Goal: Transaction & Acquisition: Purchase product/service

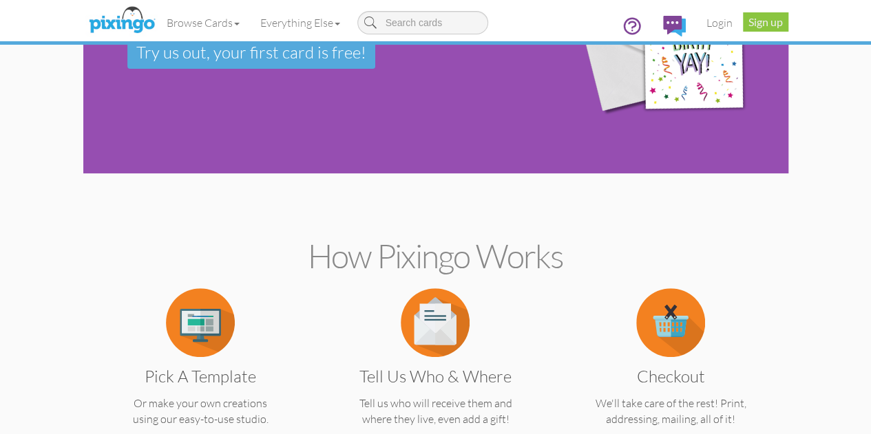
scroll to position [134, 0]
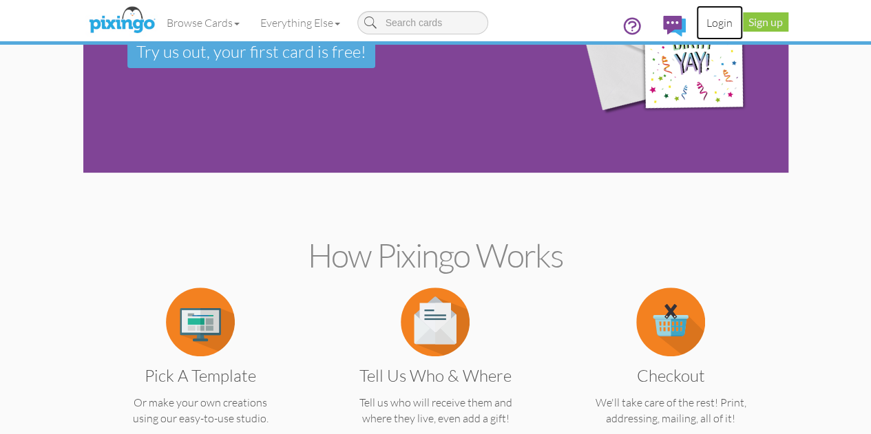
click at [743, 25] on link "Login" at bounding box center [719, 23] width 47 height 34
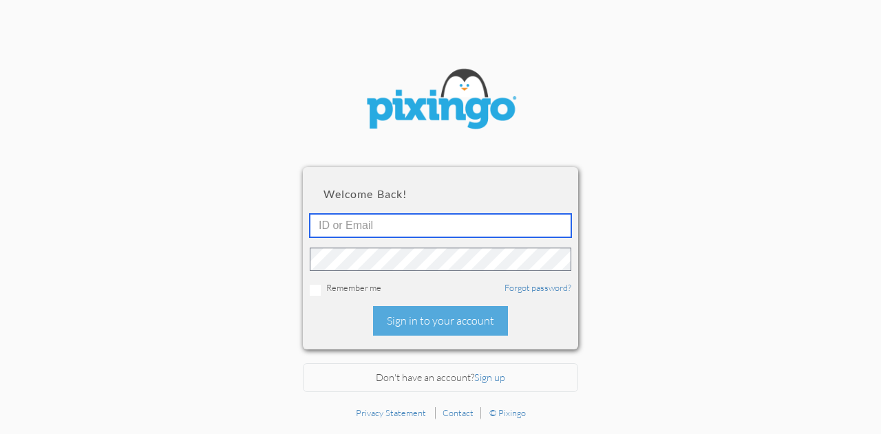
type input "[EMAIL_ADDRESS][DOMAIN_NAME]"
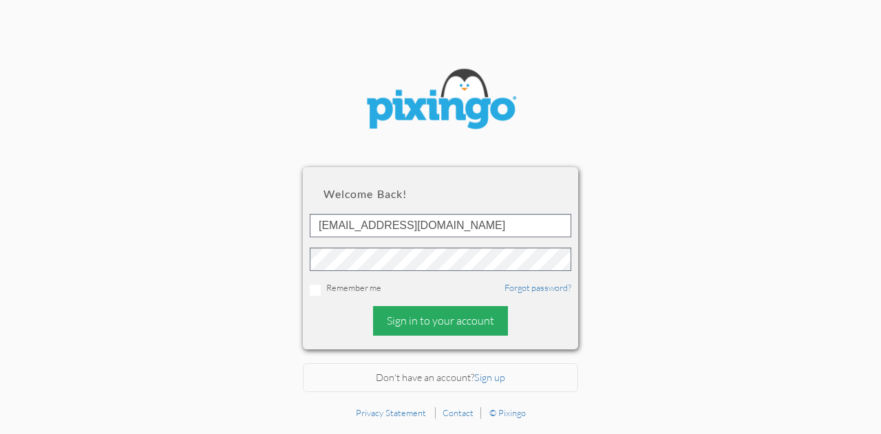
click at [456, 326] on div "Sign in to your account" at bounding box center [440, 321] width 135 height 30
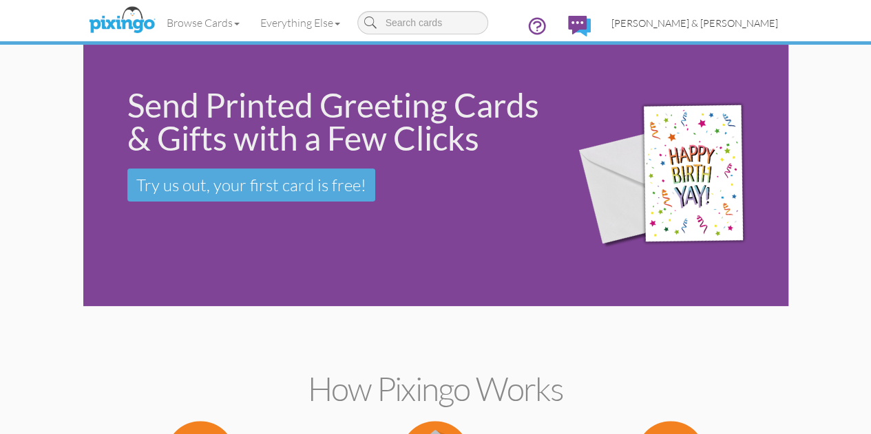
click at [778, 22] on span "[PERSON_NAME] & [PERSON_NAME]" at bounding box center [694, 23] width 167 height 12
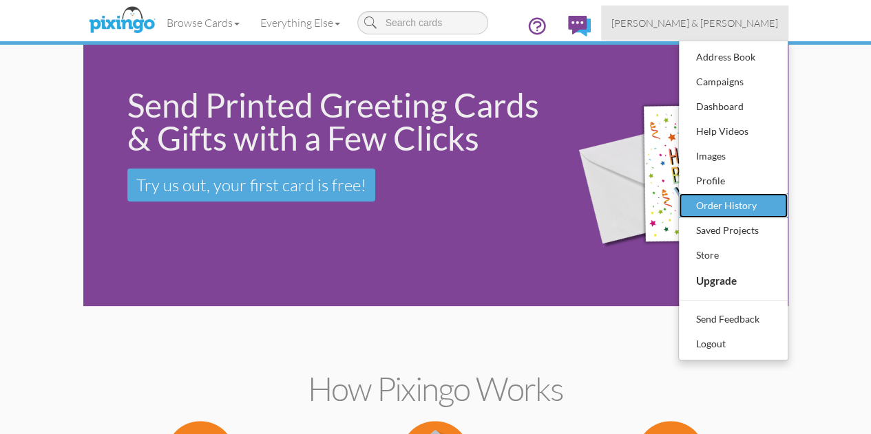
click at [774, 203] on div "Order History" at bounding box center [732, 205] width 81 height 21
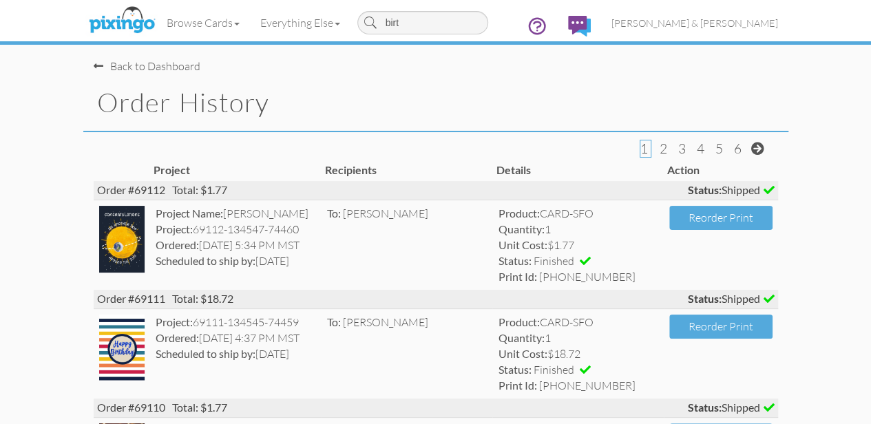
type input "birth"
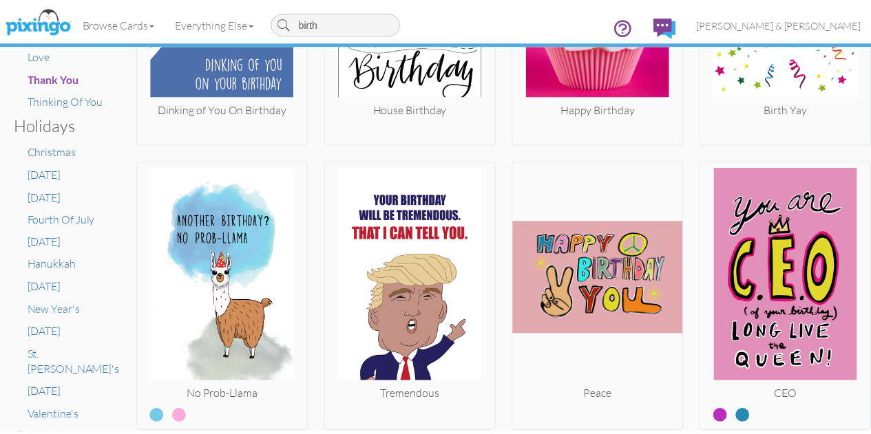
scroll to position [535, 0]
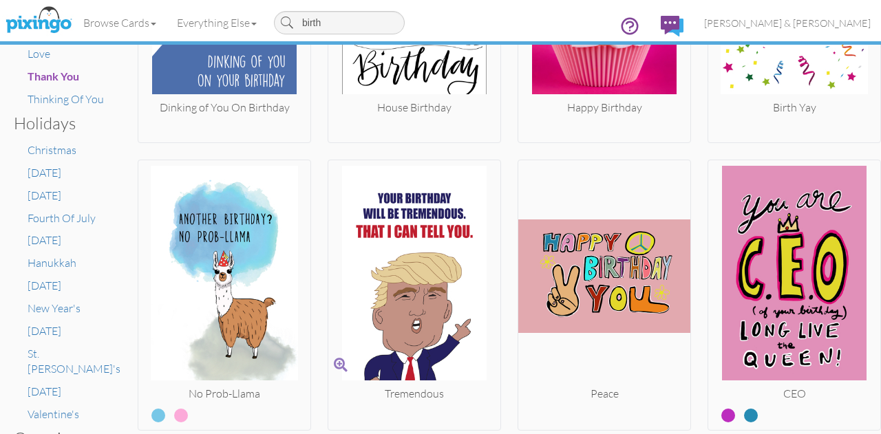
click at [484, 236] on img at bounding box center [414, 276] width 172 height 220
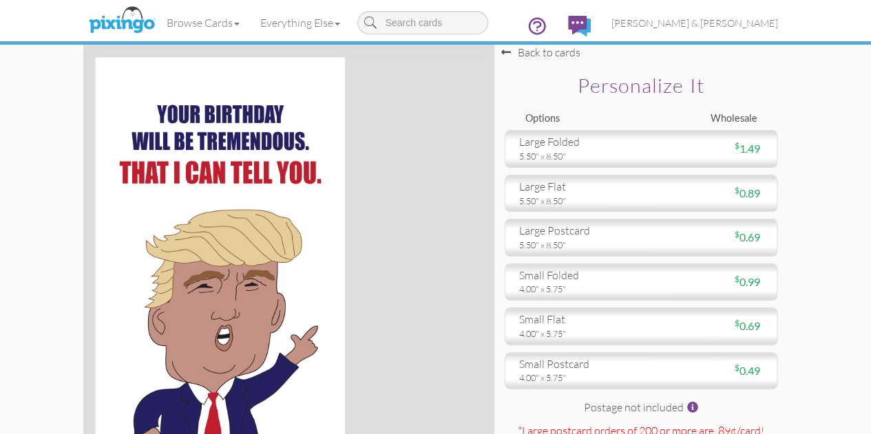
click at [481, 236] on div at bounding box center [288, 250] width 386 height 386
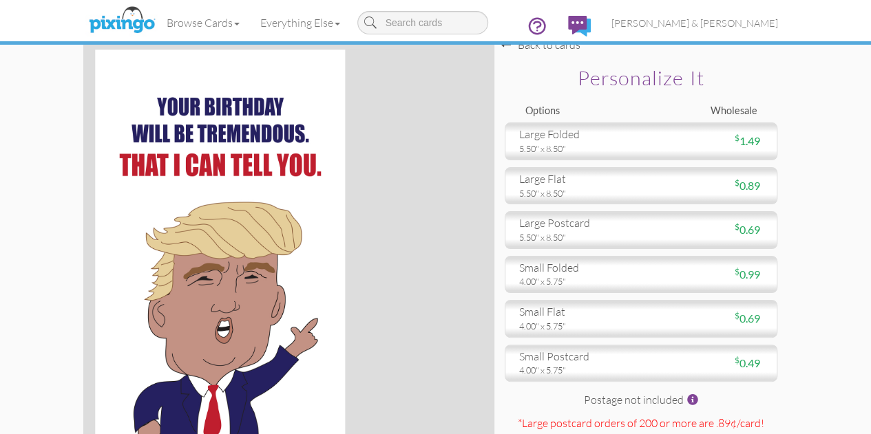
scroll to position [8, 0]
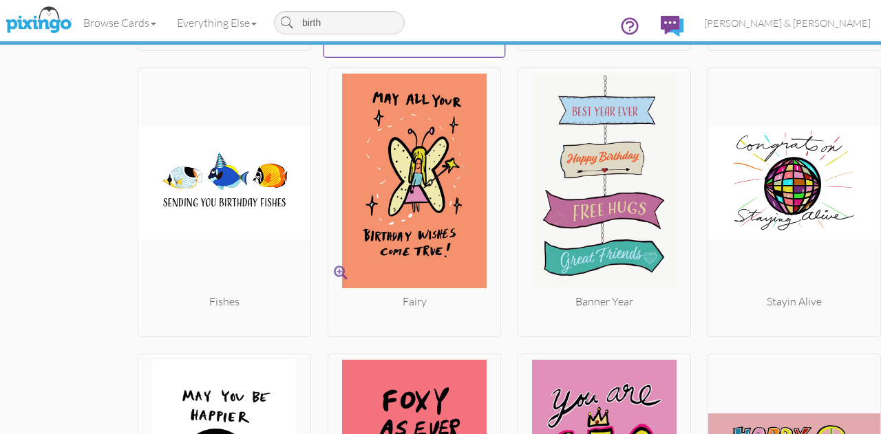
scroll to position [1776, 0]
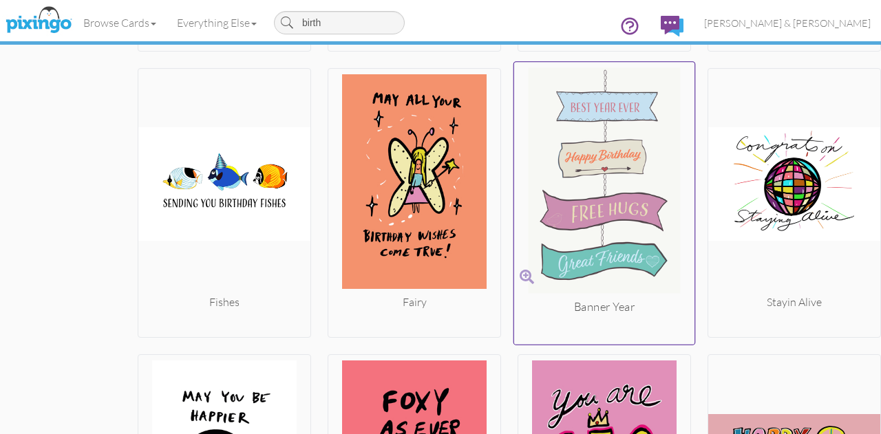
click at [599, 136] on img at bounding box center [604, 182] width 181 height 231
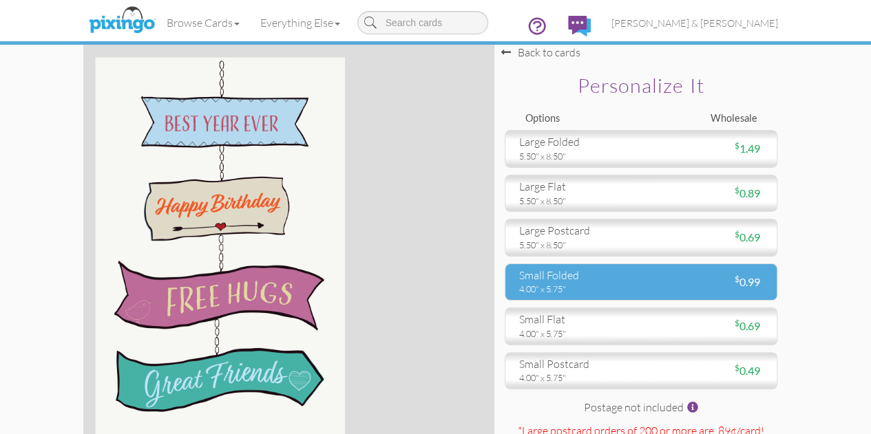
click at [594, 301] on div "small folded 4.00" x 5.75" $ 0.99" at bounding box center [640, 282] width 273 height 37
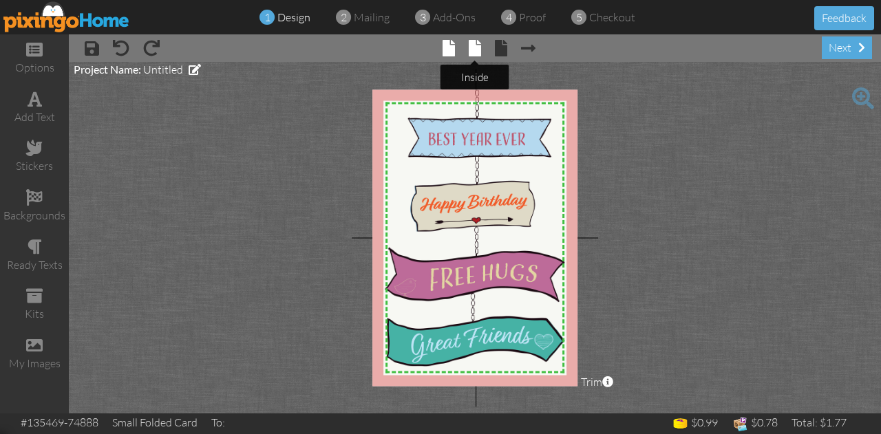
click at [476, 45] on span at bounding box center [475, 48] width 12 height 17
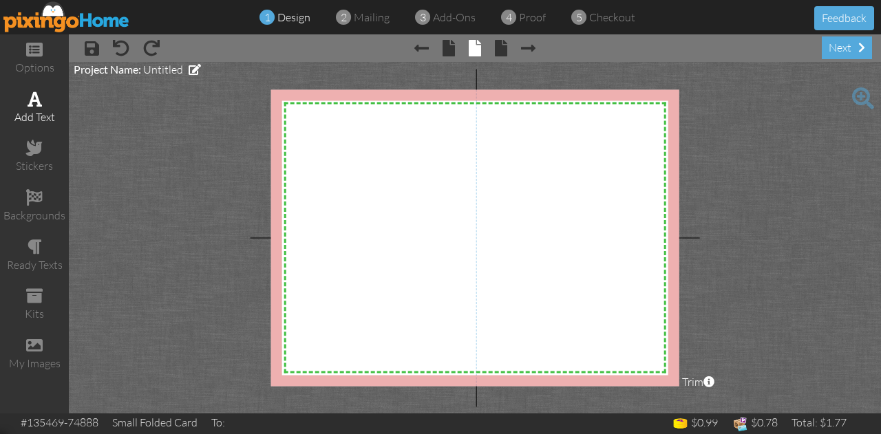
click at [40, 112] on div "add text" at bounding box center [34, 117] width 69 height 16
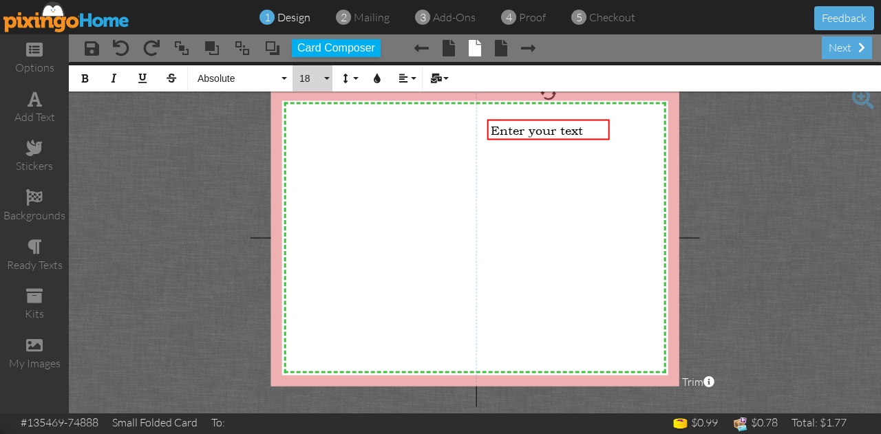
click at [327, 78] on button "18" at bounding box center [313, 78] width 40 height 26
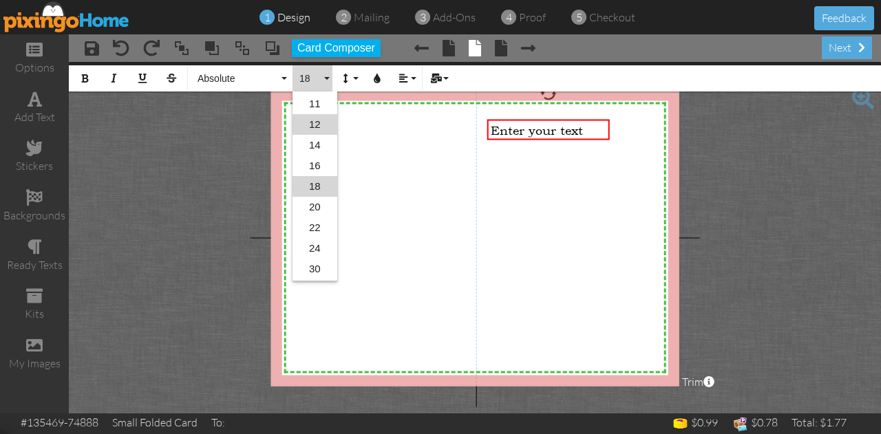
click at [322, 127] on link "12" at bounding box center [315, 124] width 45 height 21
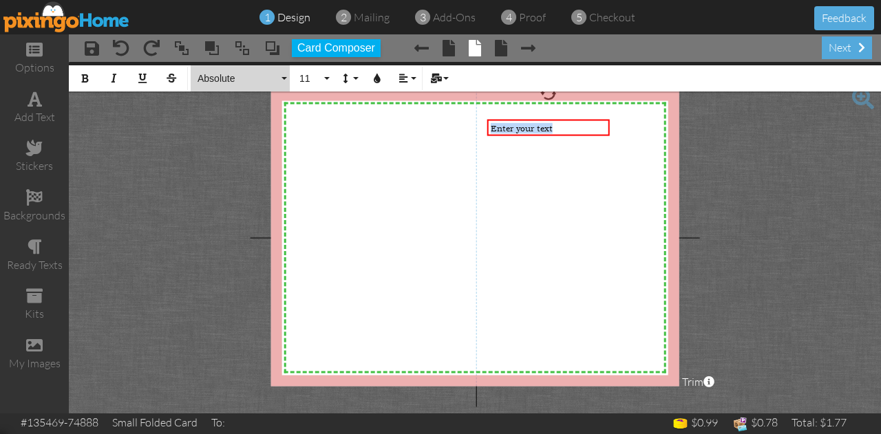
click at [282, 76] on button "Absolute" at bounding box center [240, 78] width 99 height 26
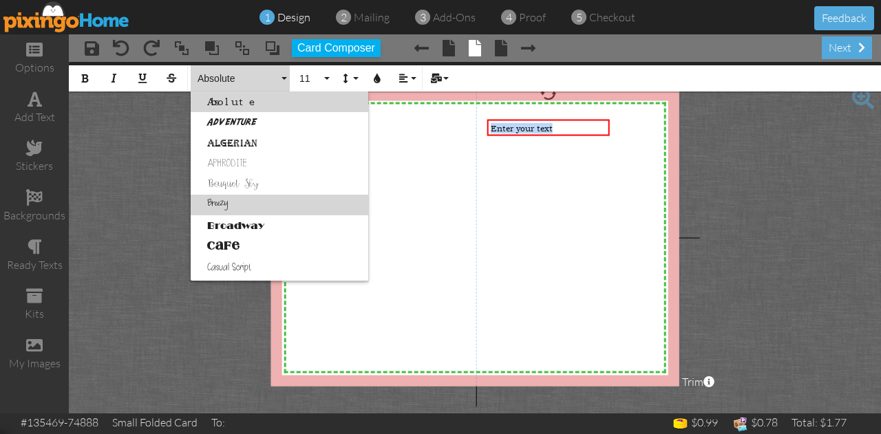
click at [222, 201] on link "Breezy" at bounding box center [280, 205] width 178 height 21
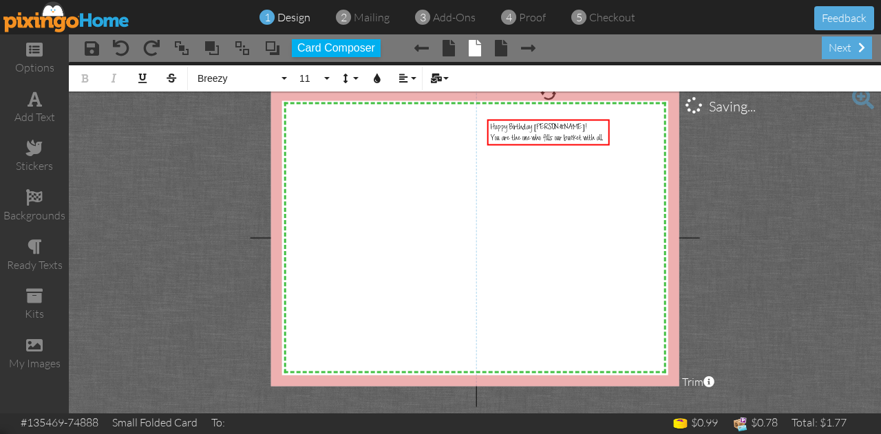
drag, startPoint x: 611, startPoint y: 130, endPoint x: 641, endPoint y: 138, distance: 31.4
drag, startPoint x: 641, startPoint y: 138, endPoint x: 596, endPoint y: 126, distance: 47.1
click at [596, 126] on div "Happy Birthday [PERSON_NAME]!" at bounding box center [549, 128] width 116 height 10
drag, startPoint x: 606, startPoint y: 132, endPoint x: 632, endPoint y: 134, distance: 26.2
drag, startPoint x: 632, startPoint y: 134, endPoint x: 596, endPoint y: 125, distance: 37.1
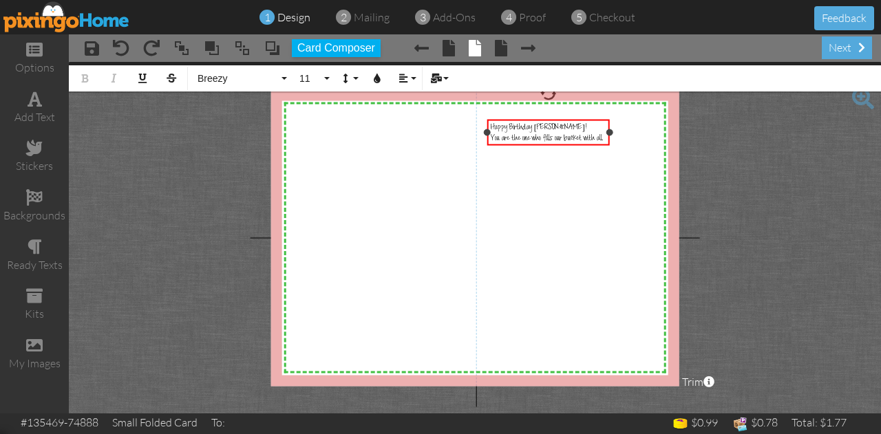
click at [596, 125] on div "Happy Birthday [PERSON_NAME]!" at bounding box center [549, 128] width 116 height 10
drag, startPoint x: 607, startPoint y: 133, endPoint x: 655, endPoint y: 135, distance: 48.2
click at [655, 135] on div at bounding box center [658, 132] width 7 height 7
click at [607, 140] on div "You are the one who fills our bucket with all" at bounding box center [573, 138] width 164 height 10
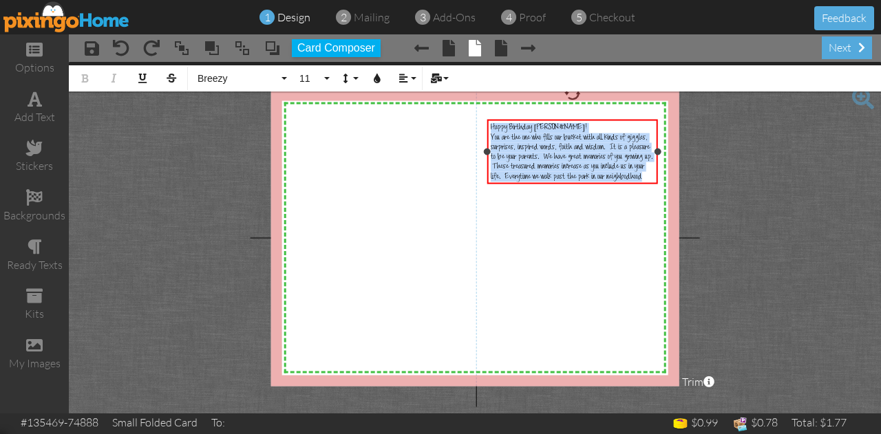
drag, startPoint x: 491, startPoint y: 126, endPoint x: 647, endPoint y: 176, distance: 163.9
click at [647, 176] on div "Happy Birthday [PERSON_NAME]! You are the one who fills our bucket with all kin…" at bounding box center [573, 152] width 164 height 59
click at [325, 80] on button "11" at bounding box center [313, 78] width 40 height 26
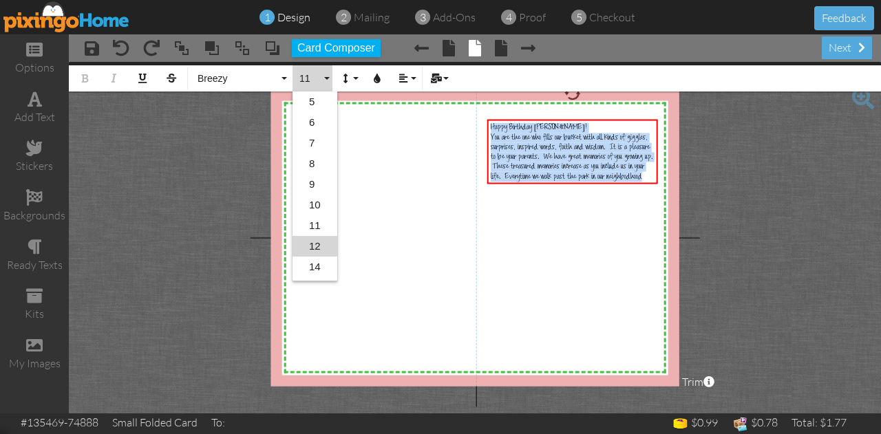
scroll to position [60, 0]
click at [310, 207] on link "14" at bounding box center [315, 207] width 45 height 21
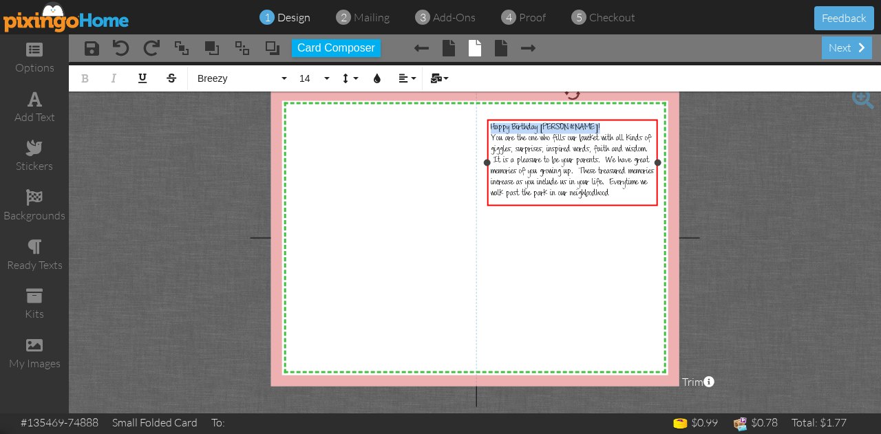
click at [635, 197] on span "You are the one who fills our bucket with all kinds of giggles, surprises, insp…" at bounding box center [572, 167] width 163 height 66
click at [652, 195] on div "You are the one who fills our bucket with all kinds of giggles, surprises, insp…" at bounding box center [573, 167] width 164 height 66
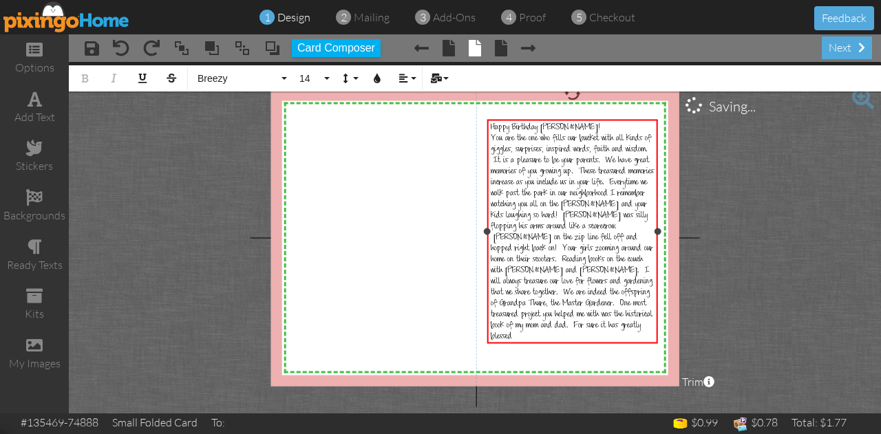
click at [604, 309] on span "You are the one who fills our bucket with all kinds of giggles, surprises, insp…" at bounding box center [572, 238] width 163 height 209
click at [524, 312] on span "You are the one who fills our bucket with all kinds of giggles, surprises, insp…" at bounding box center [572, 238] width 163 height 209
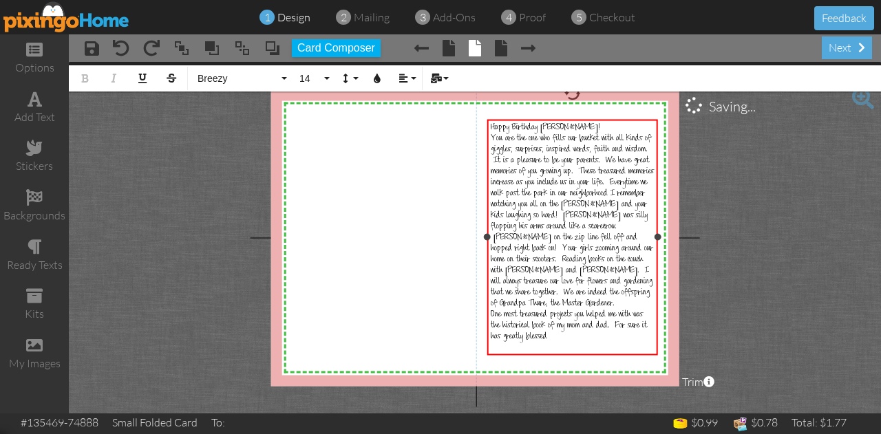
click at [551, 343] on div "One most treasured projects you helped me with was the historical book of my mo…" at bounding box center [573, 326] width 164 height 33
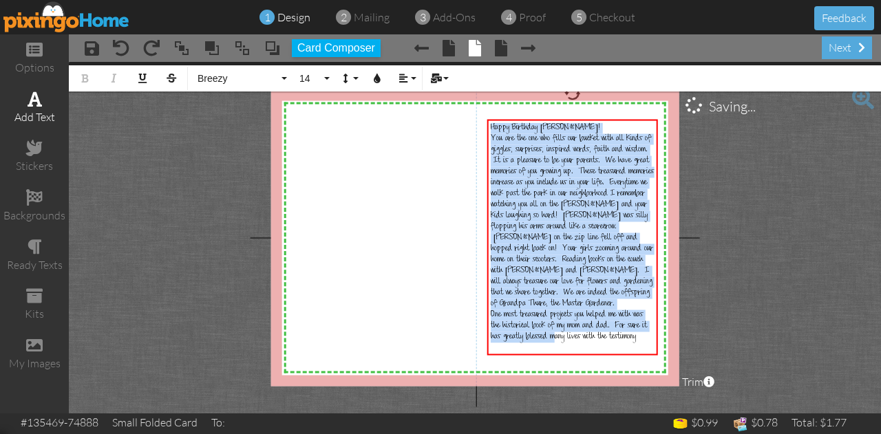
drag, startPoint x: 551, startPoint y: 345, endPoint x: 17, endPoint y: 104, distance: 586.5
click at [17, 104] on div "options add text stickers backgrounds ready texts kits my images × save × undo …" at bounding box center [440, 223] width 881 height 379
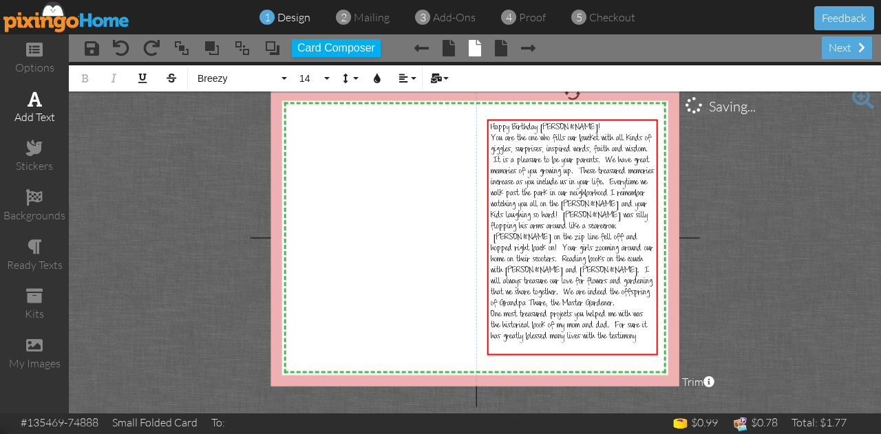
click at [32, 106] on span at bounding box center [35, 99] width 14 height 17
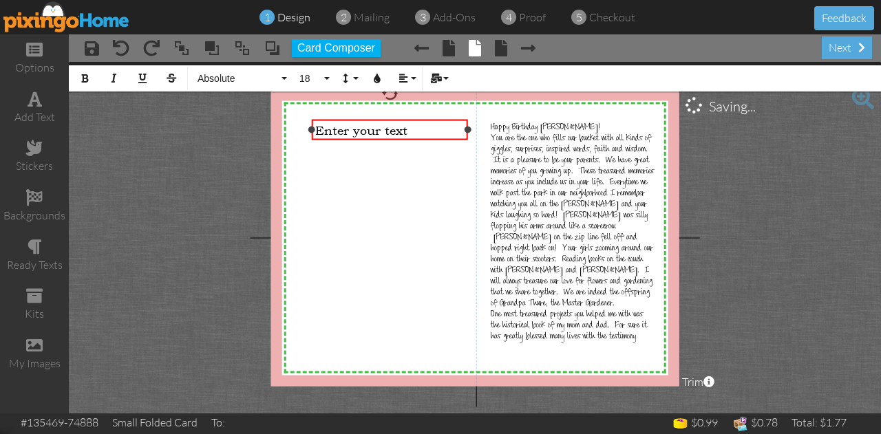
drag, startPoint x: 433, startPoint y: 130, endPoint x: 467, endPoint y: 139, distance: 34.9
click at [467, 139] on div "Enter your text ×" at bounding box center [390, 129] width 156 height 21
drag, startPoint x: 314, startPoint y: 130, endPoint x: 298, endPoint y: 133, distance: 16.1
click at [298, 133] on div "Enter your text ×" at bounding box center [382, 129] width 172 height 21
click at [394, 127] on div "Enter your text" at bounding box center [381, 130] width 165 height 14
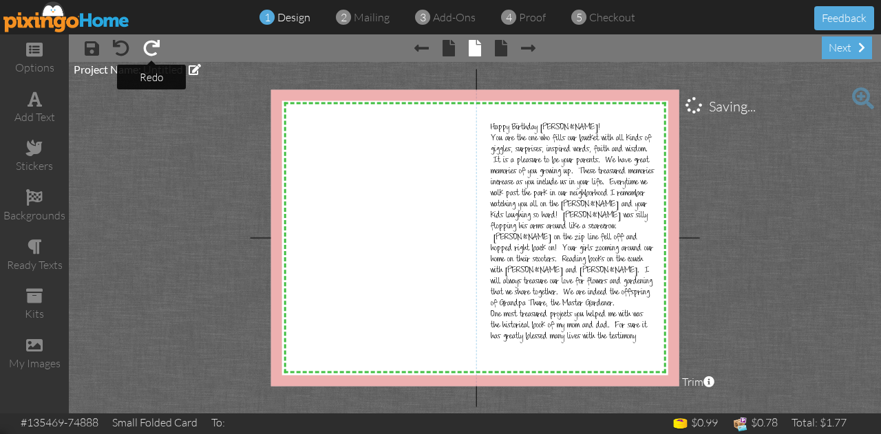
click at [148, 45] on span at bounding box center [151, 48] width 17 height 17
click at [34, 110] on div "add text" at bounding box center [34, 117] width 69 height 16
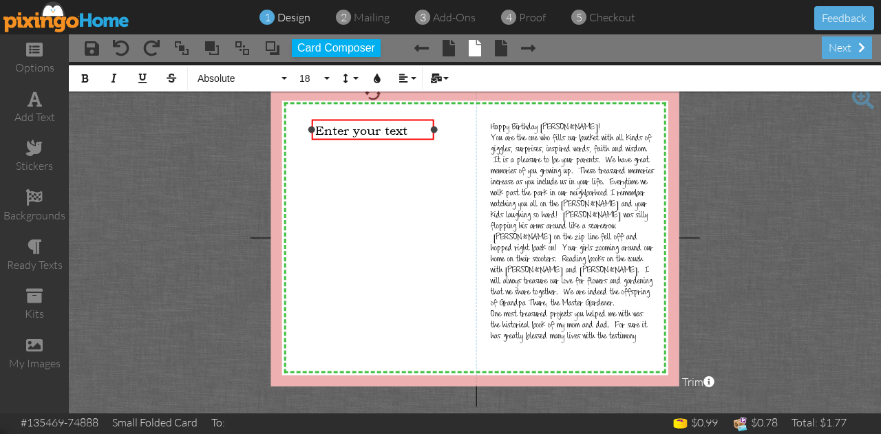
click at [412, 129] on div "Enter your text" at bounding box center [373, 130] width 116 height 14
drag, startPoint x: 433, startPoint y: 129, endPoint x: 438, endPoint y: 134, distance: 7.3
drag, startPoint x: 438, startPoint y: 134, endPoint x: 424, endPoint y: 129, distance: 15.2
click at [424, 129] on div "​" at bounding box center [373, 130] width 116 height 14
drag, startPoint x: 431, startPoint y: 129, endPoint x: 451, endPoint y: 138, distance: 22.8
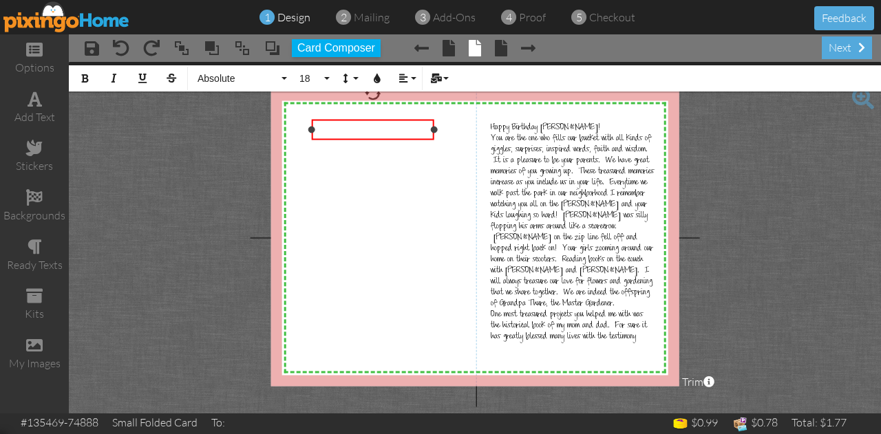
drag, startPoint x: 451, startPoint y: 138, endPoint x: 421, endPoint y: 125, distance: 33.6
click at [421, 125] on div "​" at bounding box center [373, 130] width 116 height 14
drag, startPoint x: 432, startPoint y: 127, endPoint x: 464, endPoint y: 137, distance: 33.8
click at [464, 137] on div "​ ×" at bounding box center [389, 129] width 155 height 21
drag, startPoint x: 312, startPoint y: 129, endPoint x: 300, endPoint y: 129, distance: 12.4
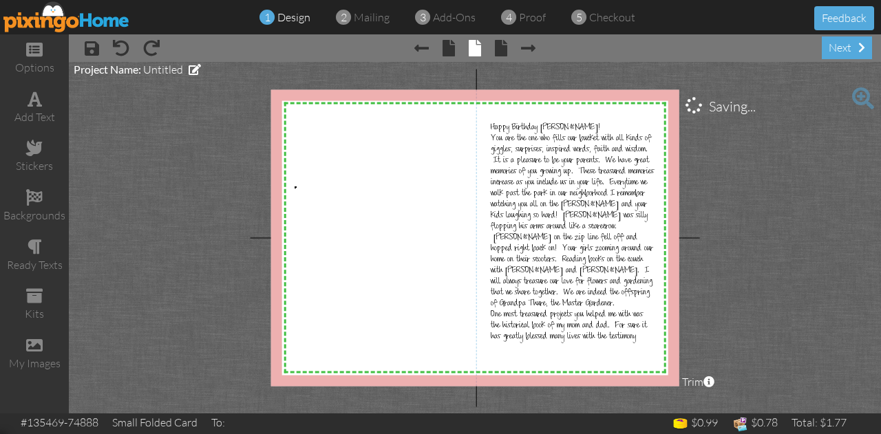
drag, startPoint x: 300, startPoint y: 129, endPoint x: 295, endPoint y: 187, distance: 58.1
click at [295, 187] on div "X X X X X X X X X X X X X X X X X X X X X X X X X X X X X X X X X X X X X X X X…" at bounding box center [475, 237] width 408 height 297
click at [29, 114] on div "add text" at bounding box center [34, 117] width 69 height 16
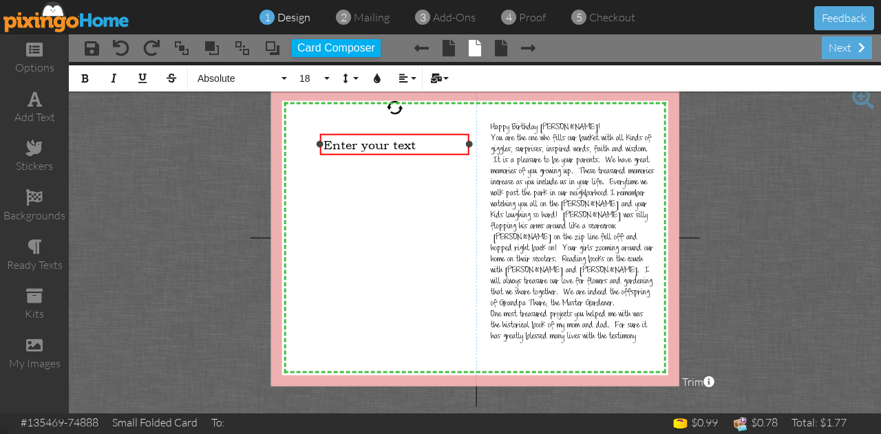
drag, startPoint x: 423, startPoint y: 144, endPoint x: 471, endPoint y: 154, distance: 48.6
click at [469, 154] on div "Enter your text ×" at bounding box center [394, 144] width 149 height 21
drag, startPoint x: 319, startPoint y: 145, endPoint x: 307, endPoint y: 144, distance: 11.8
drag, startPoint x: 307, startPoint y: 144, endPoint x: 299, endPoint y: 162, distance: 19.7
click at [299, 162] on div "X X X X X X X X X X X X X X X X X X X X X X X X X X X X X X X X X X X X X X X X…" at bounding box center [475, 237] width 408 height 297
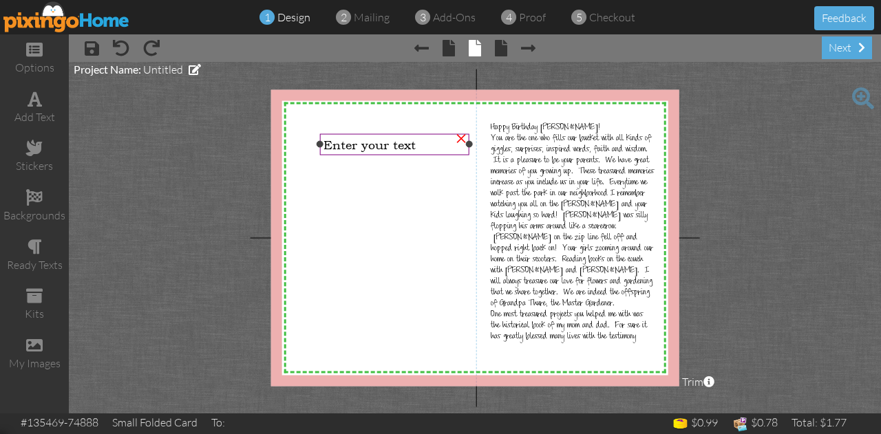
click at [342, 144] on span "Enter your text" at bounding box center [369, 145] width 92 height 14
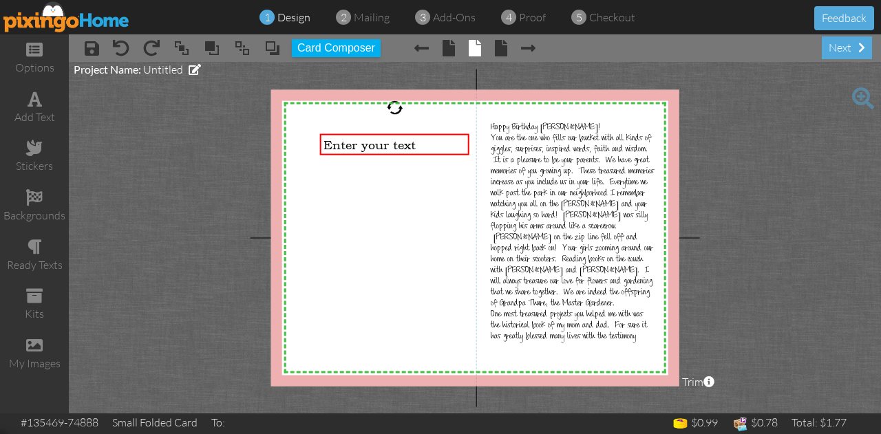
drag, startPoint x: 323, startPoint y: 145, endPoint x: 308, endPoint y: 145, distance: 14.5
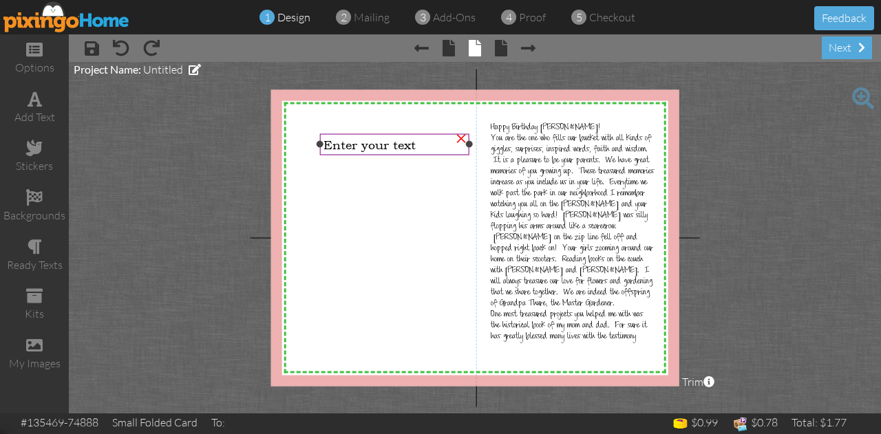
click at [458, 137] on div "×" at bounding box center [461, 137] width 22 height 22
click at [34, 112] on div "add text" at bounding box center [34, 117] width 69 height 16
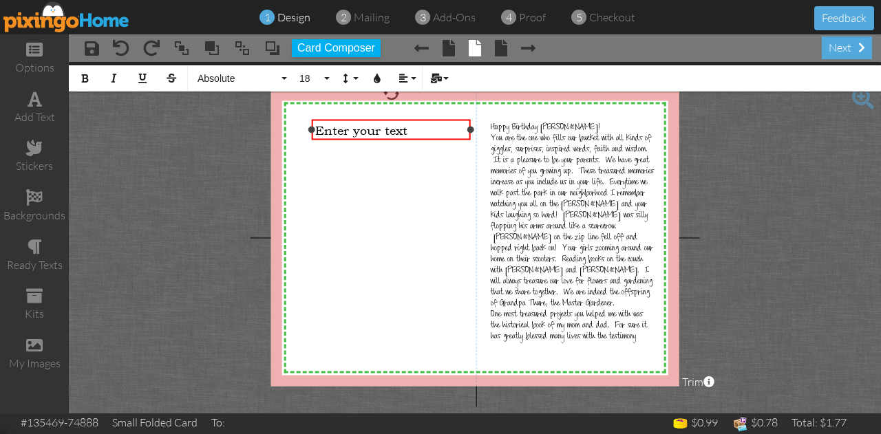
drag, startPoint x: 433, startPoint y: 129, endPoint x: 469, endPoint y: 136, distance: 37.3
click at [469, 136] on div "Enter your text ×" at bounding box center [391, 129] width 159 height 21
drag, startPoint x: 312, startPoint y: 131, endPoint x: 295, endPoint y: 132, distance: 17.3
click at [295, 132] on div at bounding box center [294, 129] width 7 height 7
click at [392, 131] on div "Enter your text" at bounding box center [382, 130] width 169 height 14
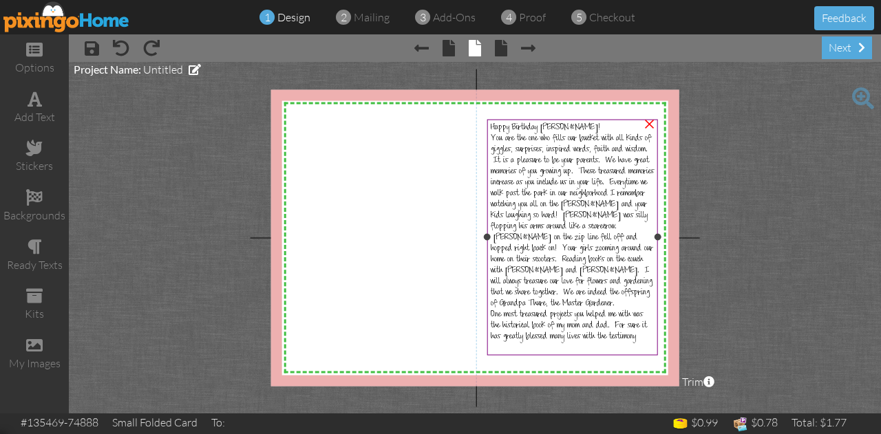
click at [513, 279] on span "You are the one who fills our bucket with all kinds of giggles, surprises, insp…" at bounding box center [572, 222] width 163 height 176
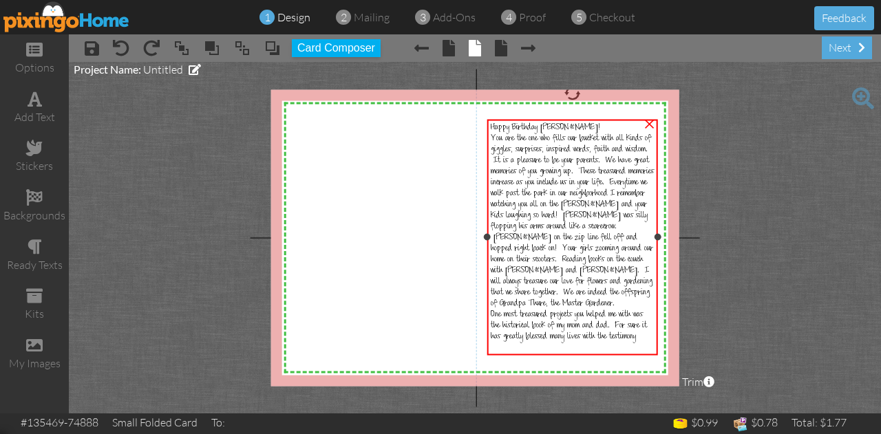
click at [513, 279] on span "You are the one who fills our bucket with all kinds of giggles, surprises, insp…" at bounding box center [572, 222] width 163 height 176
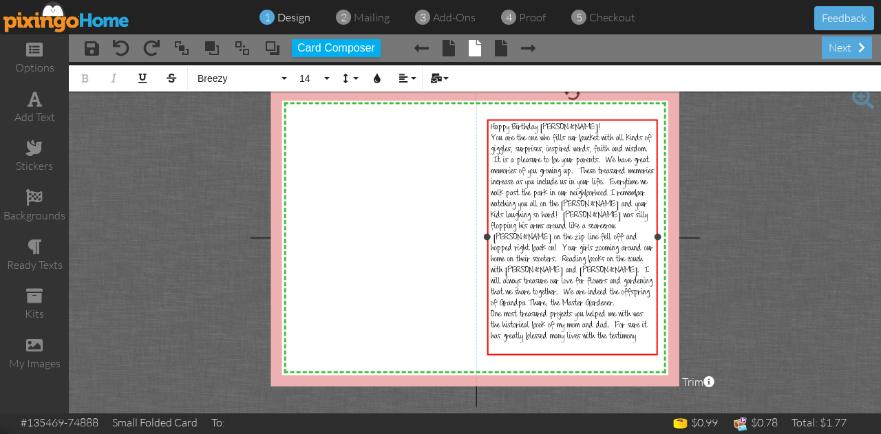
click at [516, 274] on span "You are the one who fills our bucket with all kinds of giggles, surprises, insp…" at bounding box center [572, 222] width 163 height 176
click at [56, 116] on div "add text" at bounding box center [34, 117] width 69 height 16
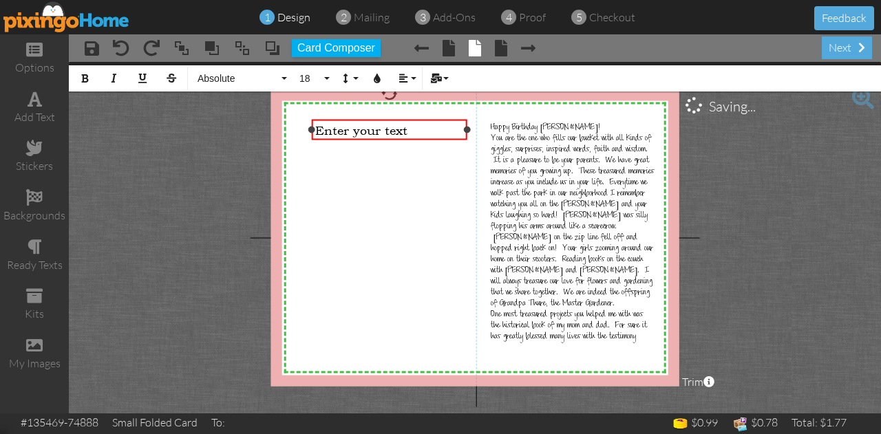
drag, startPoint x: 434, startPoint y: 126, endPoint x: 467, endPoint y: 127, distance: 33.1
click at [467, 127] on div at bounding box center [467, 129] width 7 height 7
drag, startPoint x: 312, startPoint y: 129, endPoint x: 292, endPoint y: 127, distance: 20.7
click at [292, 127] on div at bounding box center [291, 129] width 7 height 7
click at [394, 127] on div "Enter your text" at bounding box center [379, 130] width 169 height 14
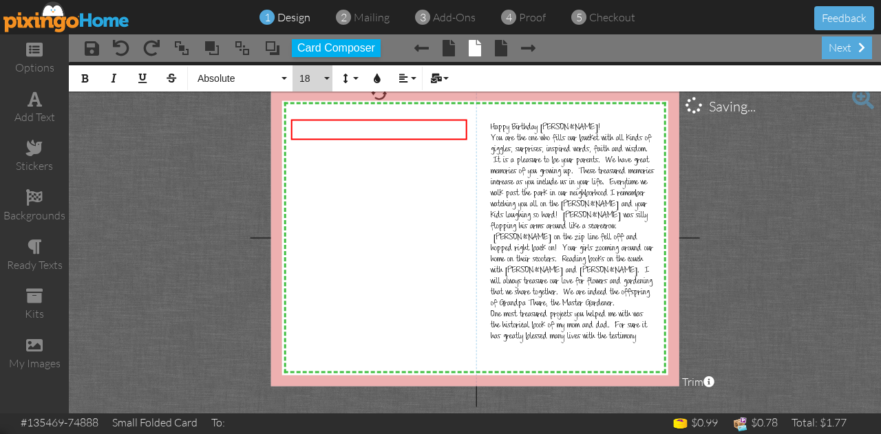
click at [327, 78] on button "18" at bounding box center [313, 78] width 40 height 26
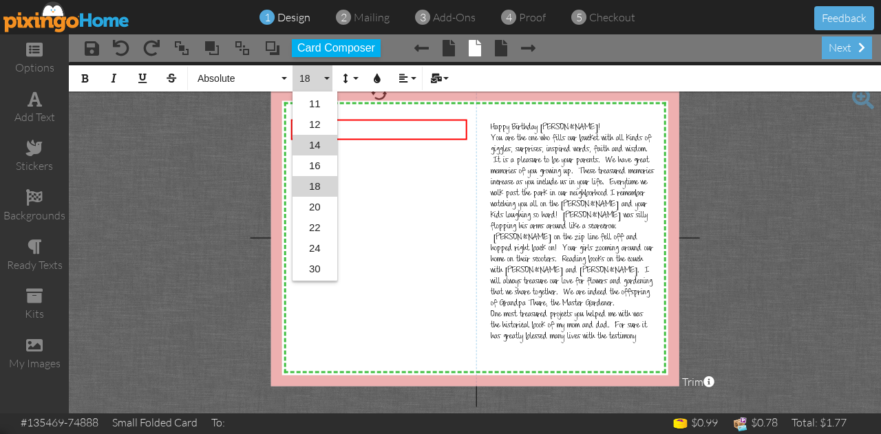
click at [321, 138] on link "14" at bounding box center [315, 145] width 45 height 21
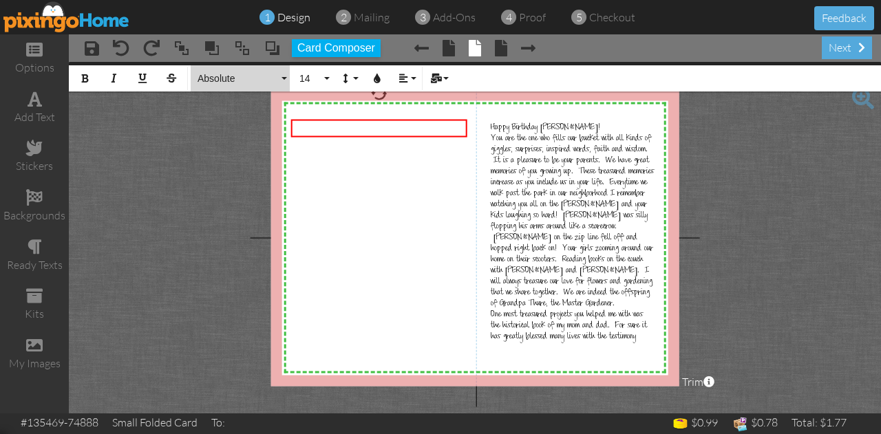
click at [284, 78] on button "Absolute" at bounding box center [240, 78] width 99 height 26
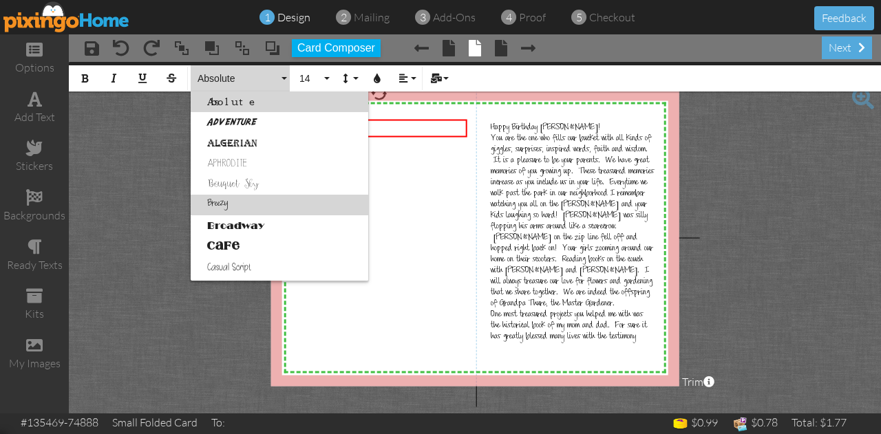
click at [229, 198] on link "Breezy" at bounding box center [280, 205] width 178 height 21
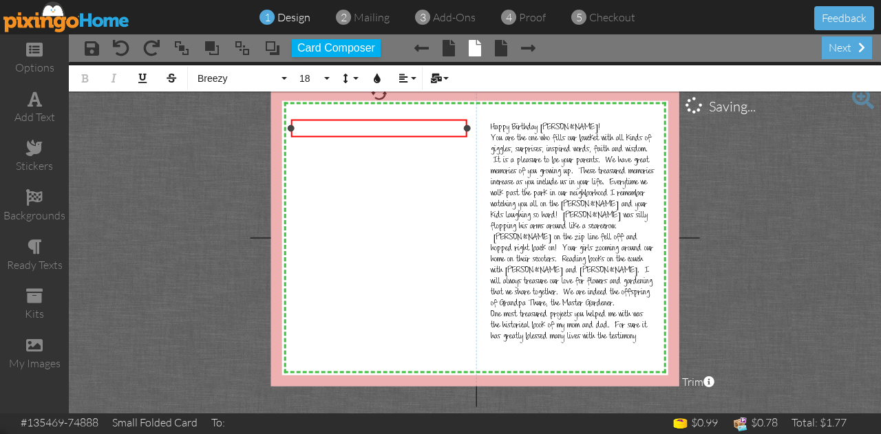
click at [300, 129] on div "Go ​​" at bounding box center [379, 129] width 169 height 13
click at [306, 127] on div "Go ​​" at bounding box center [379, 129] width 169 height 13
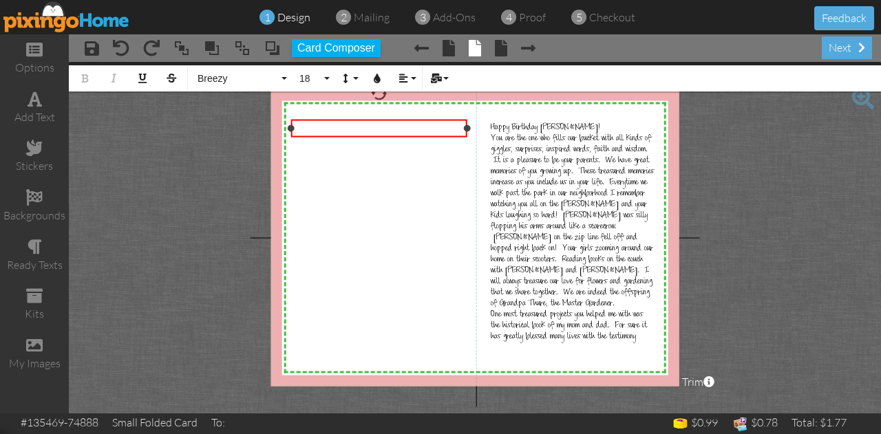
click at [312, 129] on div "Go ​​" at bounding box center [379, 129] width 169 height 13
click at [328, 126] on div "Go ​​" at bounding box center [379, 129] width 169 height 13
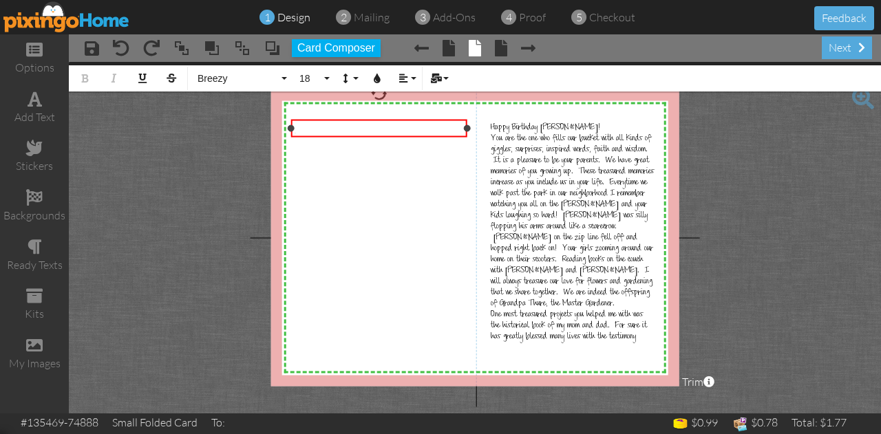
click at [392, 123] on div "Go ​​" at bounding box center [379, 129] width 169 height 13
drag, startPoint x: 407, startPoint y: 131, endPoint x: 401, endPoint y: 126, distance: 7.3
click at [401, 126] on div "Go ​​" at bounding box center [379, 129] width 169 height 13
click at [284, 76] on button "Absolute" at bounding box center [240, 78] width 99 height 26
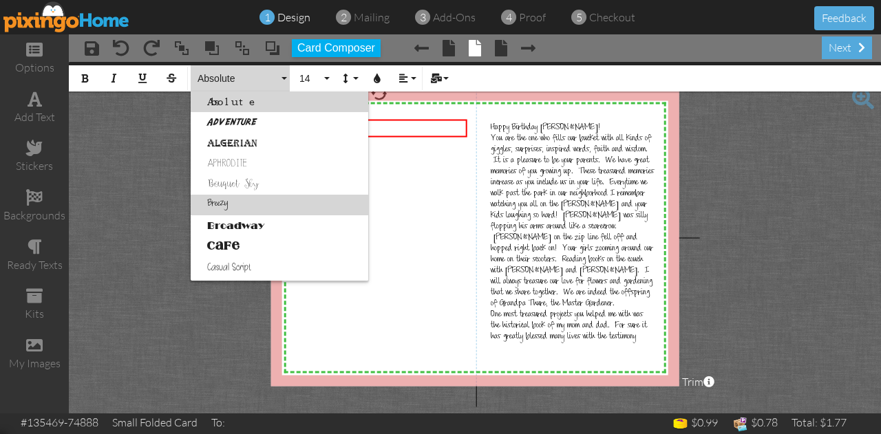
click at [230, 201] on link "Breezy" at bounding box center [280, 205] width 178 height 21
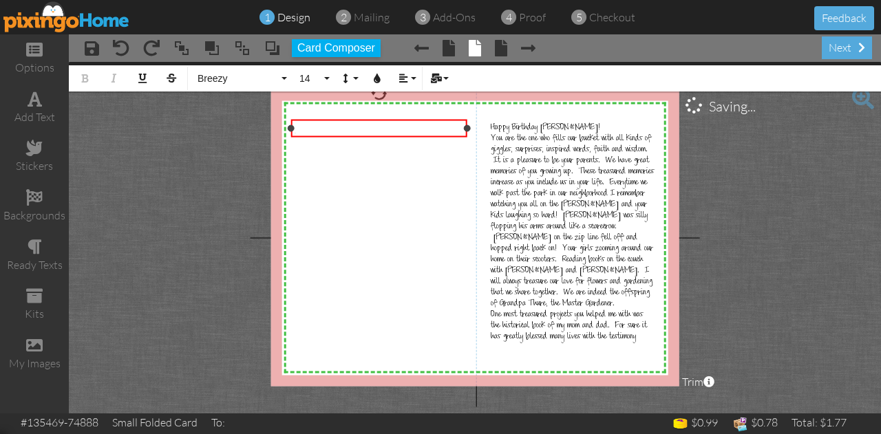
click at [327, 127] on div "Go ​ ​" at bounding box center [379, 129] width 169 height 13
click at [327, 127] on div "GoGod ​ ​" at bounding box center [379, 129] width 169 height 13
click at [310, 129] on div "GoGod ​ ​" at bounding box center [379, 129] width 169 height 13
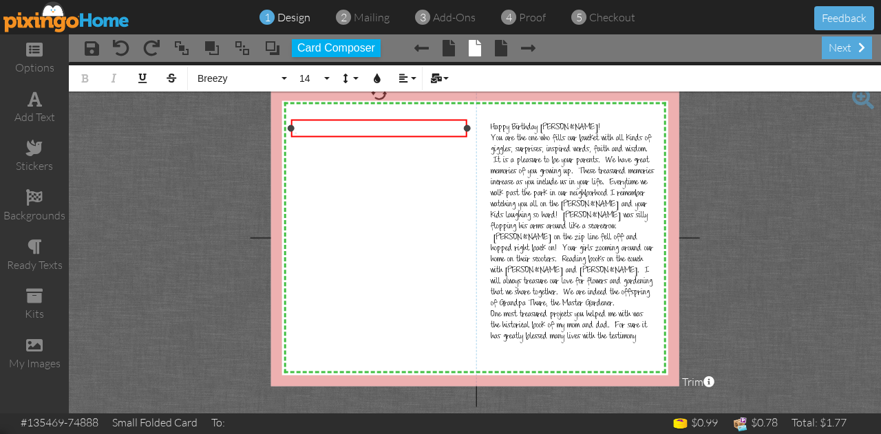
click at [310, 129] on div "GoGod ​ ​" at bounding box center [379, 129] width 169 height 13
drag, startPoint x: 310, startPoint y: 129, endPoint x: 407, endPoint y: 119, distance: 98.2
click at [407, 119] on div "GoGod ​ ​" at bounding box center [379, 129] width 176 height 20
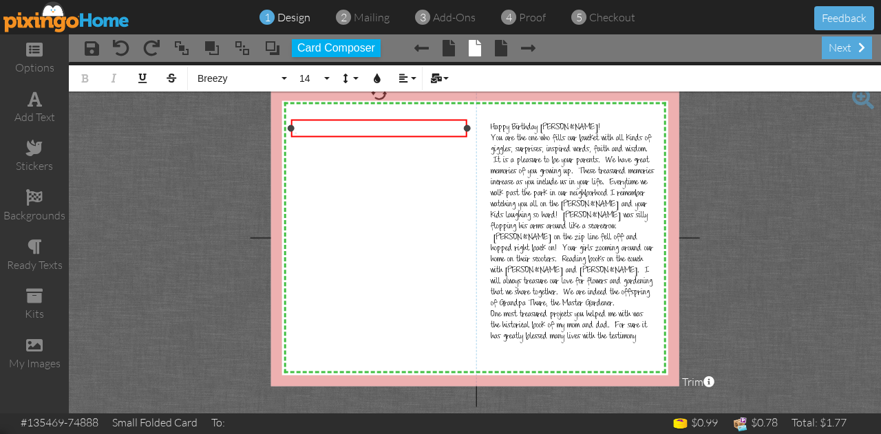
click at [410, 125] on div "GoGod ​ ​" at bounding box center [379, 129] width 169 height 13
drag, startPoint x: 373, startPoint y: 129, endPoint x: 355, endPoint y: 129, distance: 17.9
click at [355, 129] on div "GoGod ​ ​" at bounding box center [379, 129] width 169 height 13
click at [355, 123] on div "GoGod ​ ​" at bounding box center [379, 129] width 169 height 13
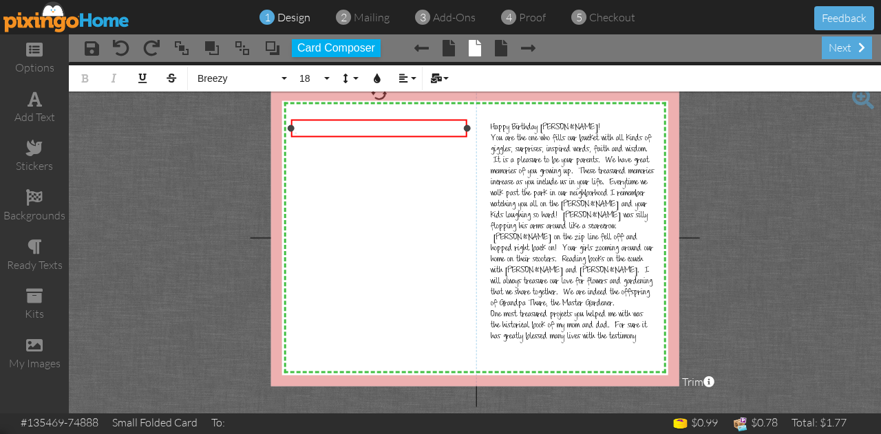
click at [355, 123] on div "GoGod ​ ​" at bounding box center [379, 129] width 169 height 13
click at [346, 129] on div "GoGod ​ ​" at bounding box center [379, 129] width 169 height 13
click at [467, 133] on div "GoGod ​ ​ ×" at bounding box center [379, 128] width 176 height 19
click at [447, 129] on div "GoGod ​ ​" at bounding box center [379, 129] width 169 height 13
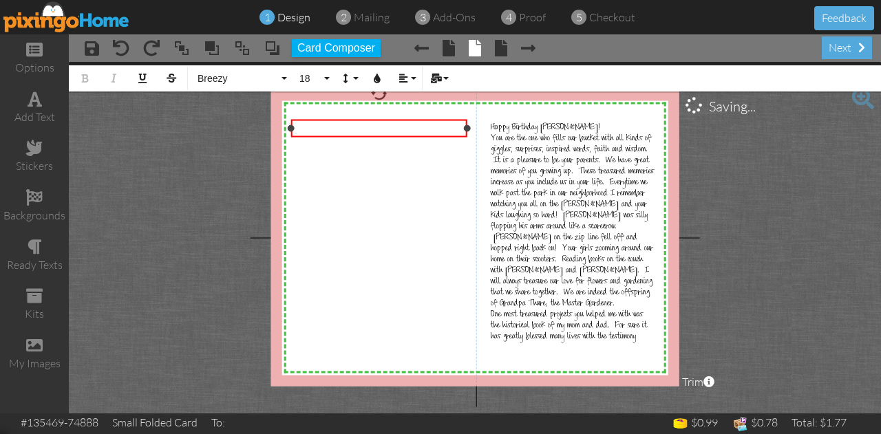
click at [447, 129] on div "GoGod ​ ​" at bounding box center [379, 129] width 169 height 13
click at [330, 78] on button "14" at bounding box center [313, 78] width 40 height 26
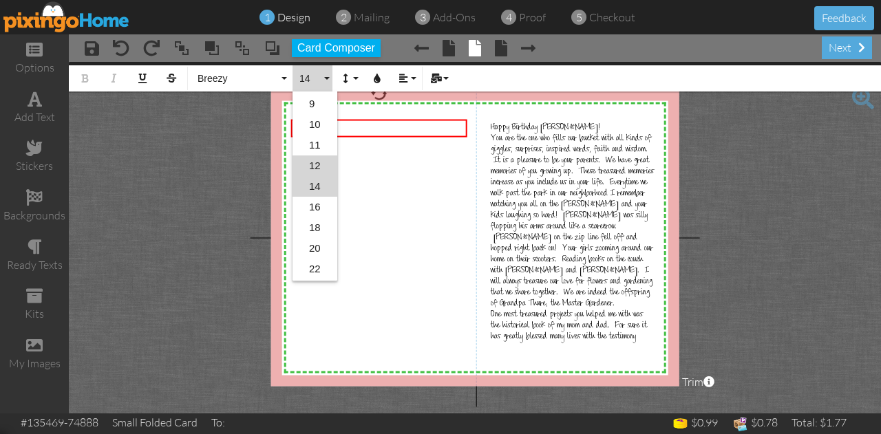
click at [318, 162] on link "12" at bounding box center [315, 166] width 45 height 21
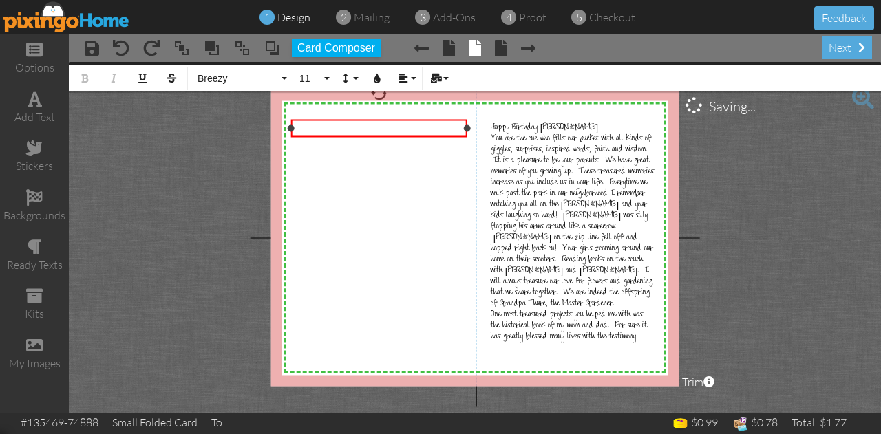
click at [316, 124] on div "GoGod ​ ​" at bounding box center [379, 129] width 169 height 13
click at [333, 137] on div "GoGod ​ ​" at bounding box center [379, 129] width 176 height 20
click at [314, 130] on div "GoGod ​ ​" at bounding box center [379, 129] width 169 height 13
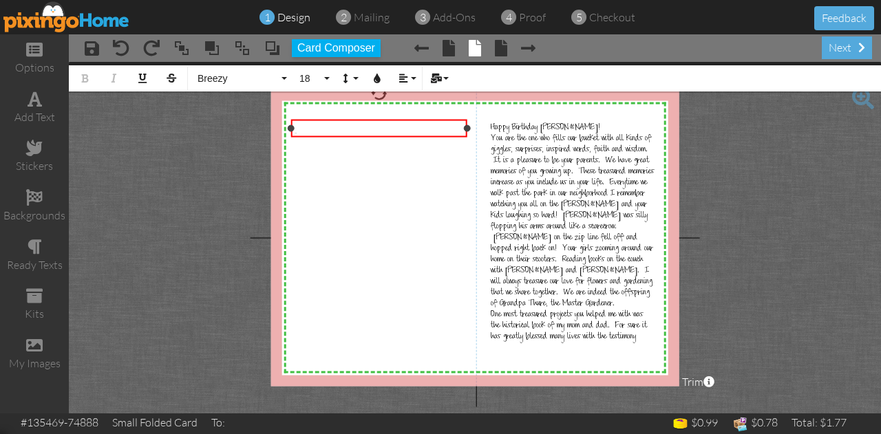
click at [314, 130] on div "GoGod ​ ​" at bounding box center [379, 129] width 169 height 13
click at [368, 125] on div "GoGod ​ ​" at bounding box center [379, 129] width 169 height 13
click at [366, 127] on div "GoGod ​ ​" at bounding box center [379, 129] width 169 height 13
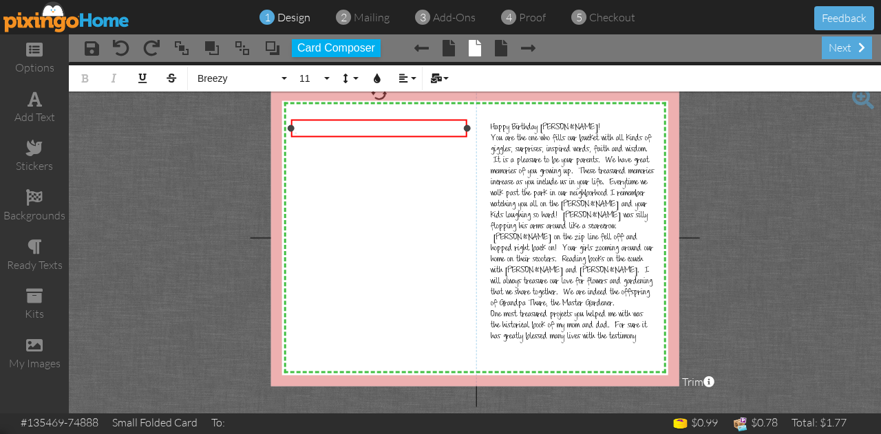
click at [366, 127] on div "GoGod ​ ​" at bounding box center [379, 129] width 169 height 13
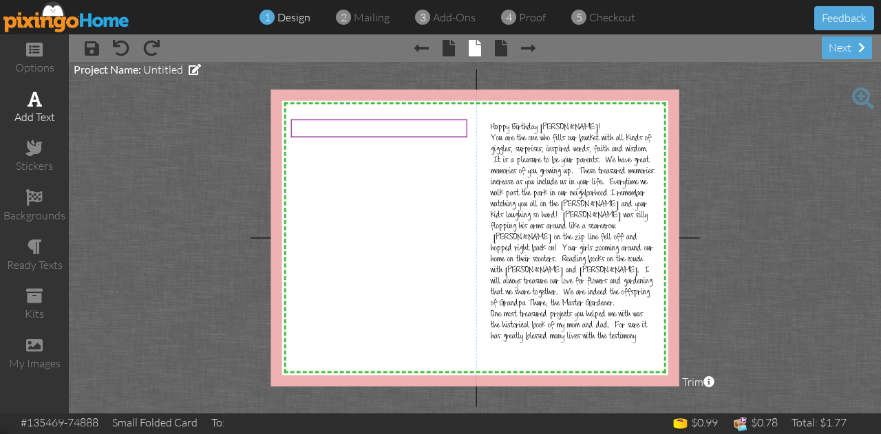
click at [49, 119] on div "add text" at bounding box center [34, 117] width 69 height 16
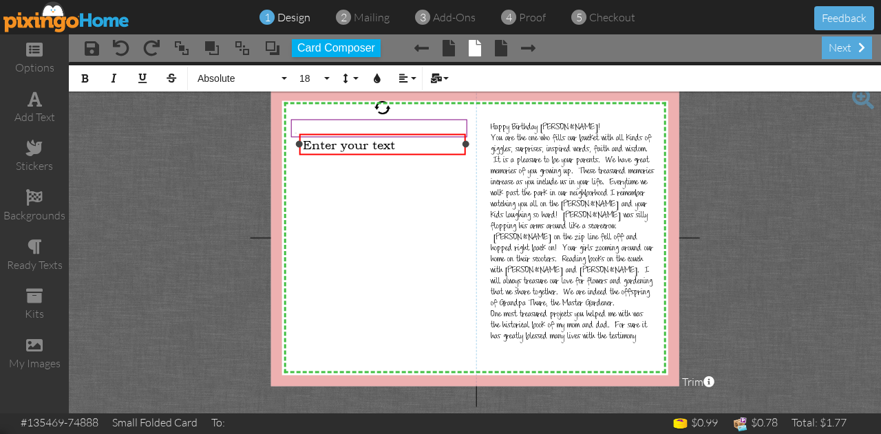
drag, startPoint x: 400, startPoint y: 147, endPoint x: 465, endPoint y: 162, distance: 66.4
click at [465, 162] on div "X X X X X X X X X X X X X X X X X X X X X X X X X X X X X X X X X X X X X X X X…" at bounding box center [475, 237] width 408 height 297
click at [403, 146] on div "Enter your text" at bounding box center [383, 145] width 160 height 14
click at [328, 81] on button "18" at bounding box center [313, 78] width 40 height 26
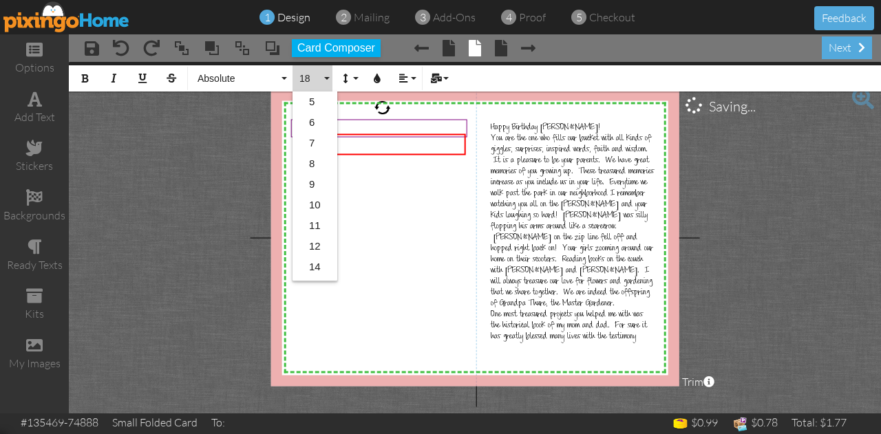
scroll to position [122, 0]
click at [308, 142] on link "14" at bounding box center [315, 145] width 45 height 21
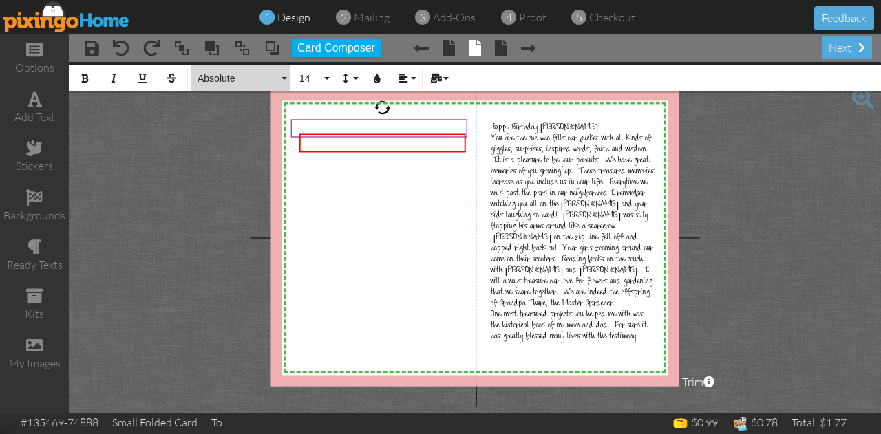
click at [284, 77] on button "Absolute" at bounding box center [240, 78] width 99 height 26
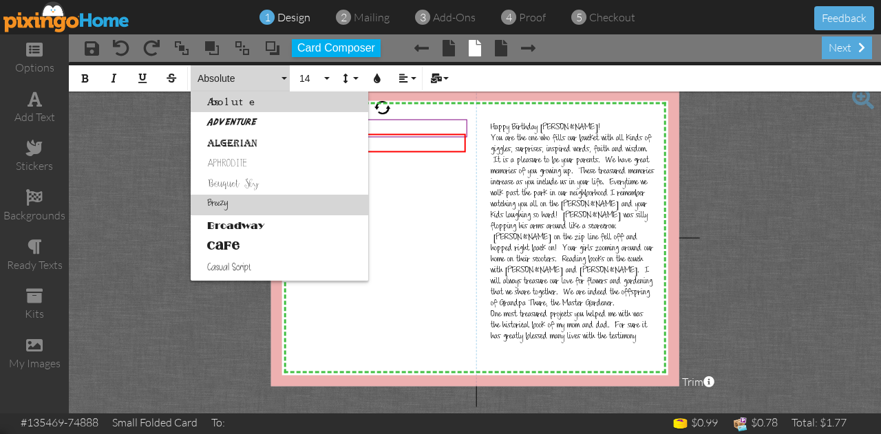
click at [231, 200] on link "Breezy" at bounding box center [280, 205] width 178 height 21
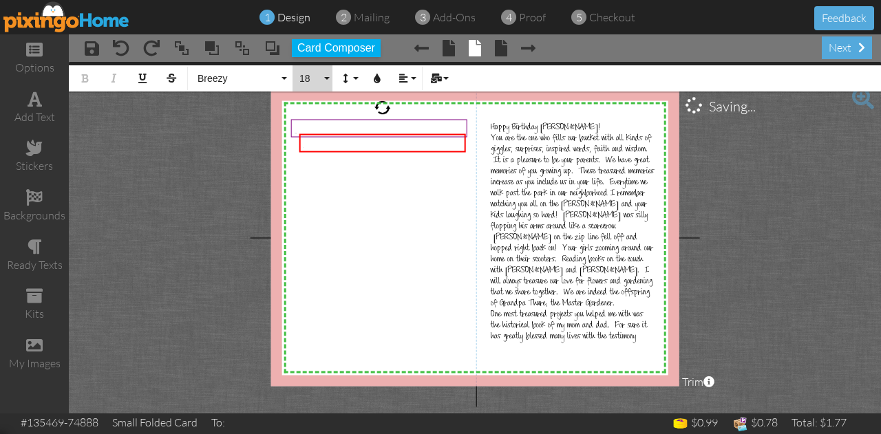
click at [326, 81] on button "18" at bounding box center [313, 78] width 40 height 26
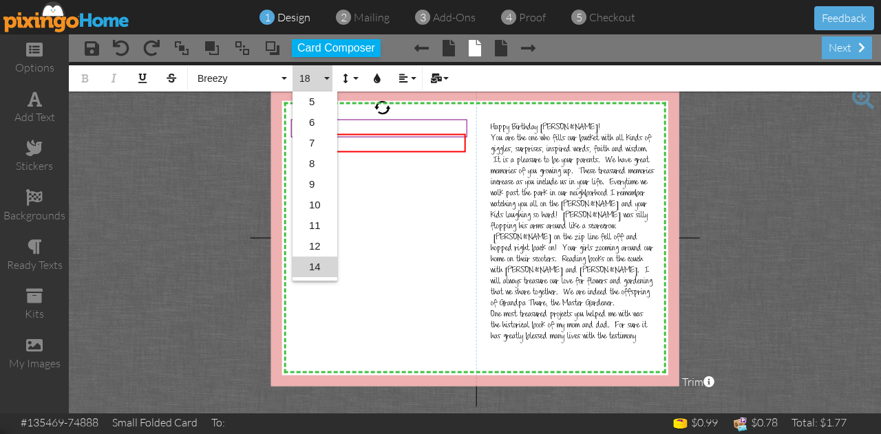
click at [320, 265] on link "14" at bounding box center [315, 267] width 45 height 21
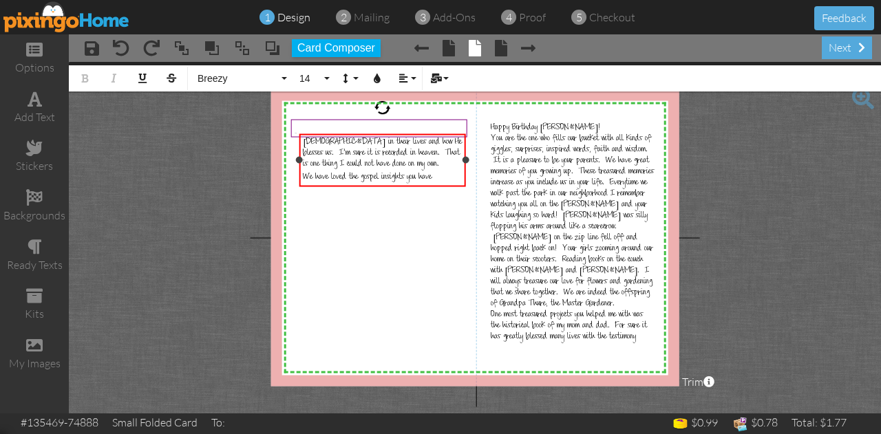
click at [303, 140] on div "G [DEMOGRAPHIC_DATA] in their lives and how He blesses us. I'm sure it is recor…" at bounding box center [383, 154] width 160 height 33
drag, startPoint x: 302, startPoint y: 140, endPoint x: 439, endPoint y: 181, distance: 142.9
click at [439, 181] on div "G [DEMOGRAPHIC_DATA] in their lives and how He blesses us. I'm sure it is recor…" at bounding box center [383, 161] width 160 height 46
click at [439, 181] on div "We have loved the [DEMOGRAPHIC_DATA] insights you have ​​" at bounding box center [383, 177] width 160 height 13
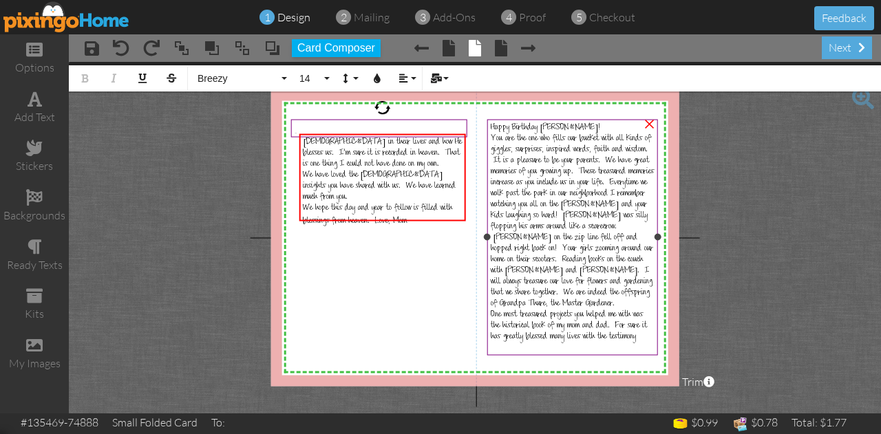
click at [584, 126] on div "Happy Birthday [PERSON_NAME]!" at bounding box center [573, 128] width 164 height 11
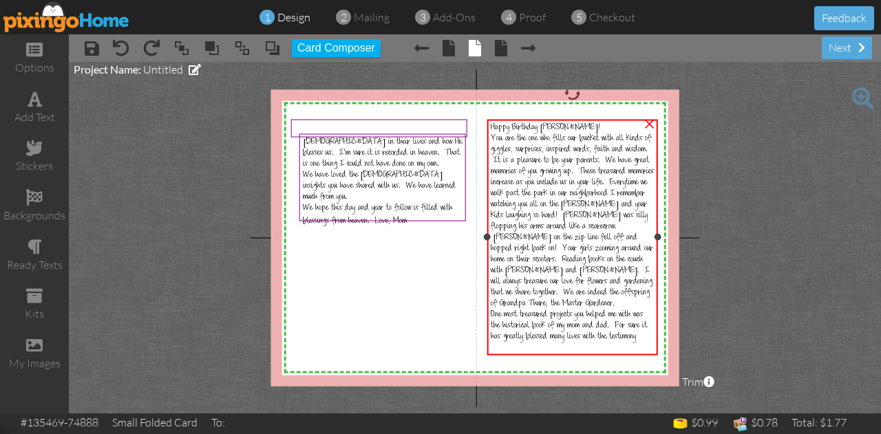
click at [493, 127] on span "Happy Birthday [PERSON_NAME]!" at bounding box center [545, 128] width 109 height 11
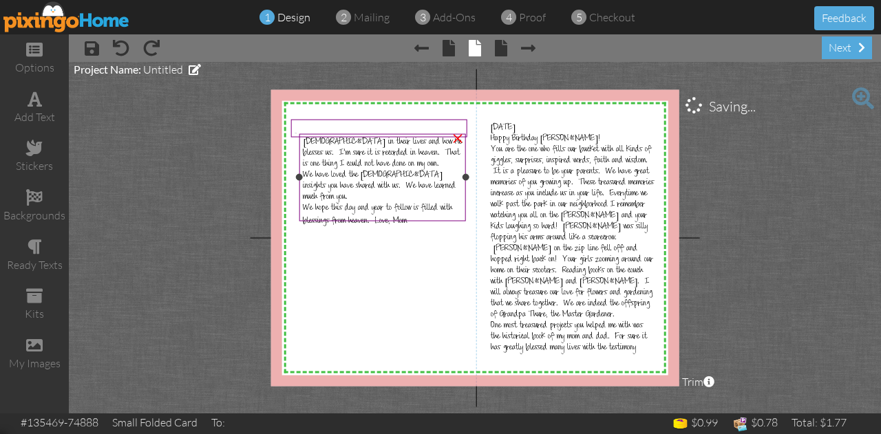
click at [418, 208] on div "We hope this day and year to follow is filled with blessings from heaven. Love,…" at bounding box center [383, 216] width 160 height 24
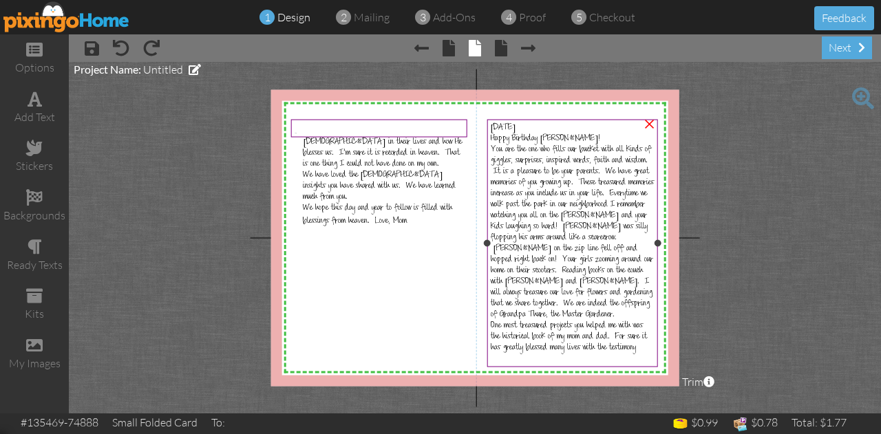
click at [505, 333] on span "One most treasured projects you helped me with was the historical book of my mo…" at bounding box center [569, 337] width 156 height 33
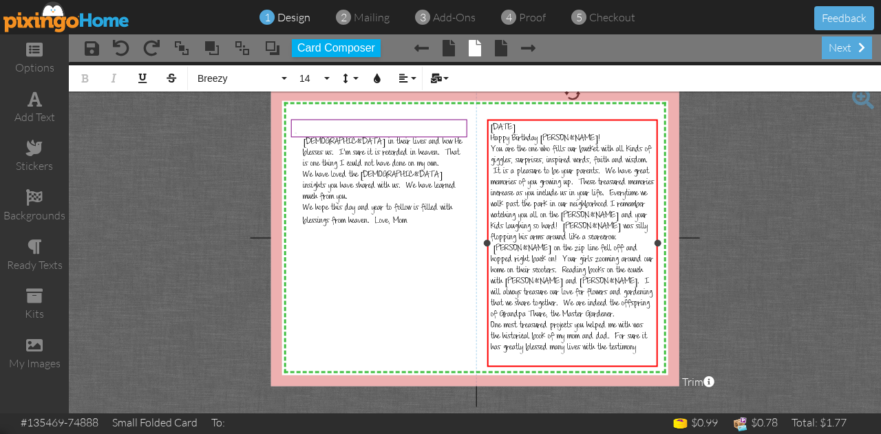
click at [504, 333] on span "One most treasured projects you helped me with was the historical book of my mo…" at bounding box center [569, 337] width 156 height 33
click at [522, 354] on div "One of the most treasured projects you helped me with was the historical book o…" at bounding box center [573, 337] width 164 height 33
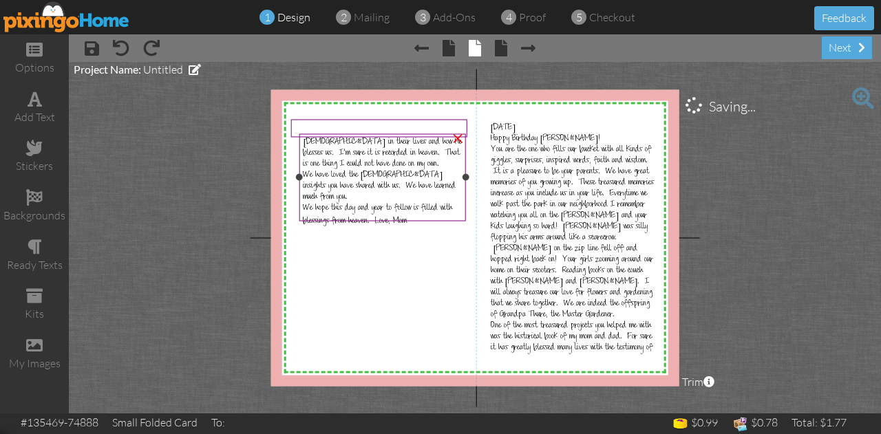
click at [372, 209] on span "We hope this day and year to follow is filled with blessings from heaven. Love,…" at bounding box center [377, 216] width 149 height 24
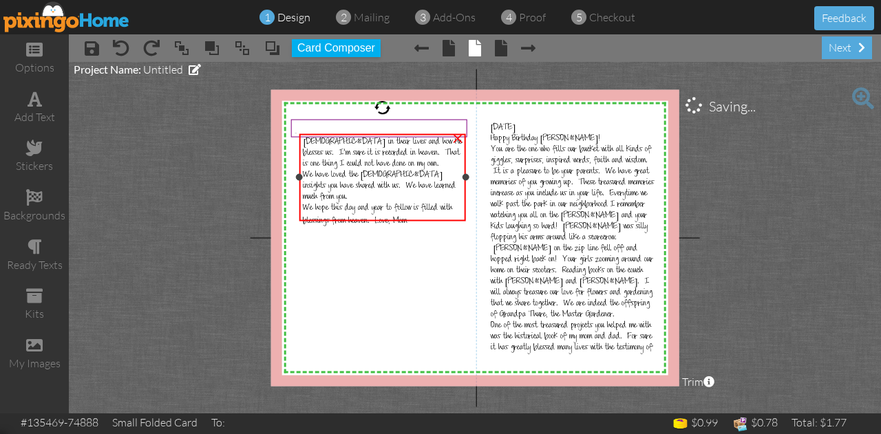
click at [372, 209] on span "We hope this day and year to follow is filled with blessings from heaven. Love,…" at bounding box center [377, 216] width 149 height 24
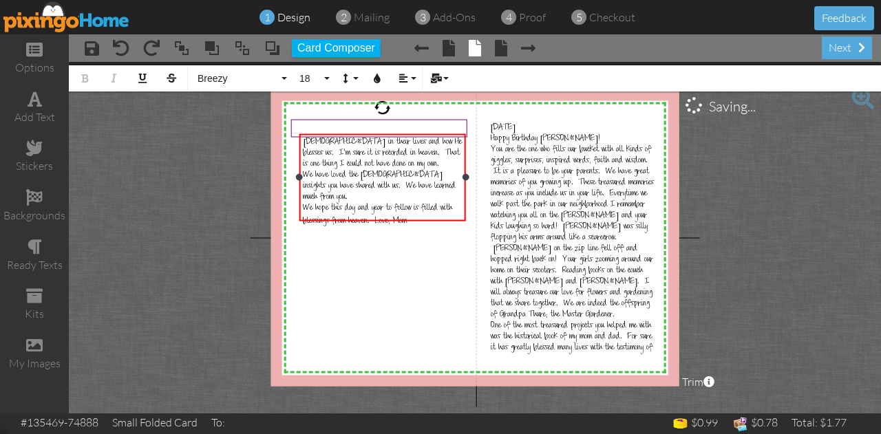
click at [371, 210] on span "We hope this day and year to follow is filled with blessings from heaven. Love,…" at bounding box center [377, 216] width 149 height 24
click at [451, 211] on div "We hope this day and year to follow is filled with blessings from heaven. We lo…" at bounding box center [383, 216] width 160 height 24
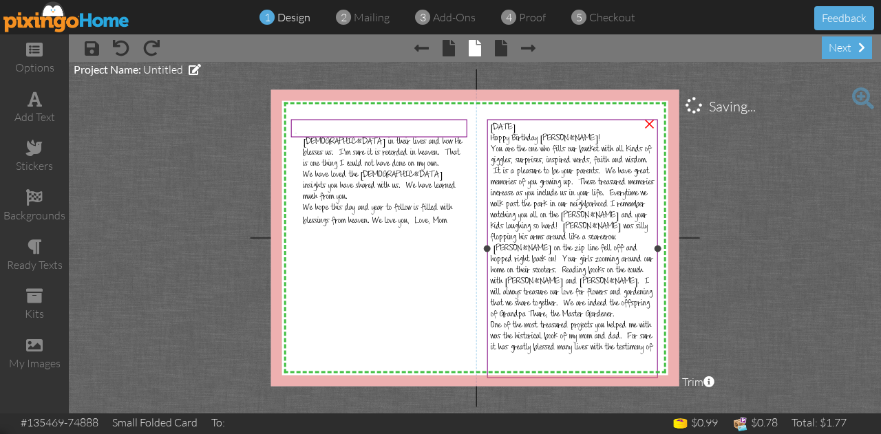
click at [515, 133] on span "[DATE]" at bounding box center [503, 128] width 25 height 11
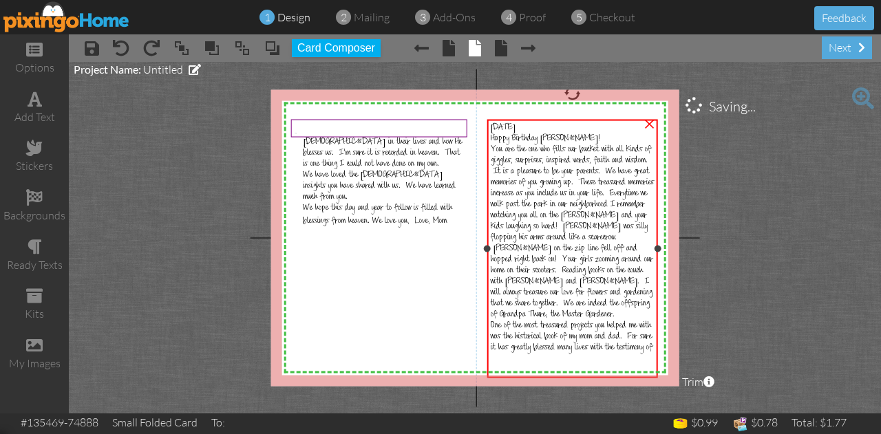
click at [570, 120] on div "[DEMOGRAPHIC_DATA] Happy Birthday [PERSON_NAME]! You are the one who fills our …" at bounding box center [572, 238] width 171 height 238
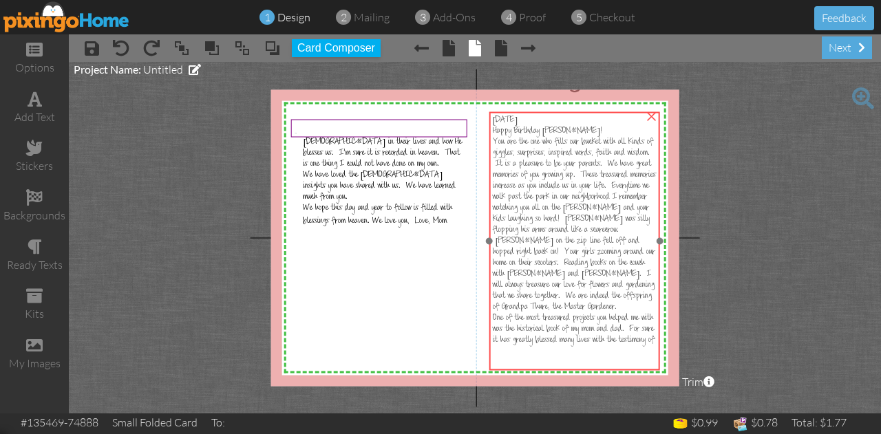
drag, startPoint x: 570, startPoint y: 120, endPoint x: 572, endPoint y: 113, distance: 7.8
click at [572, 113] on div "[DEMOGRAPHIC_DATA] Happy Birthday [PERSON_NAME]! You are the one who fills our …" at bounding box center [574, 230] width 171 height 238
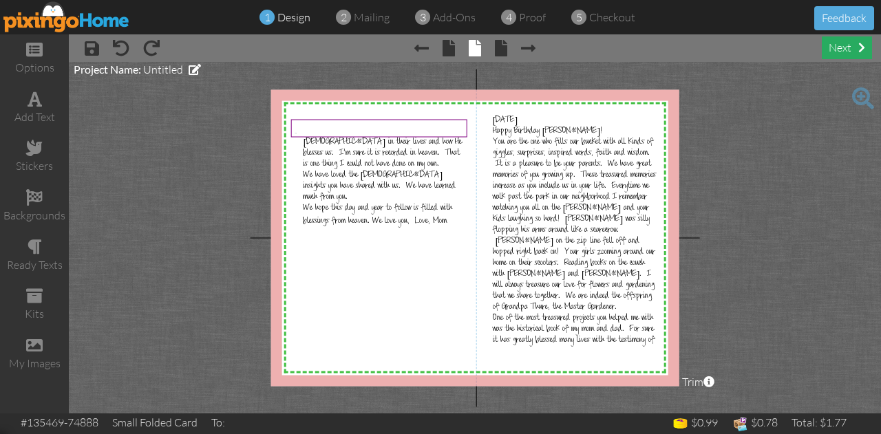
click at [839, 48] on div "next" at bounding box center [847, 47] width 50 height 23
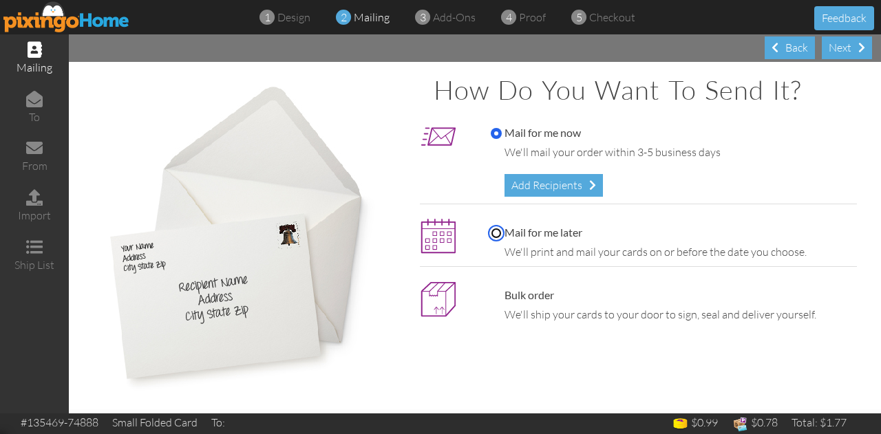
click at [495, 232] on input "Mail for me later" at bounding box center [496, 233] width 11 height 11
radio input "true"
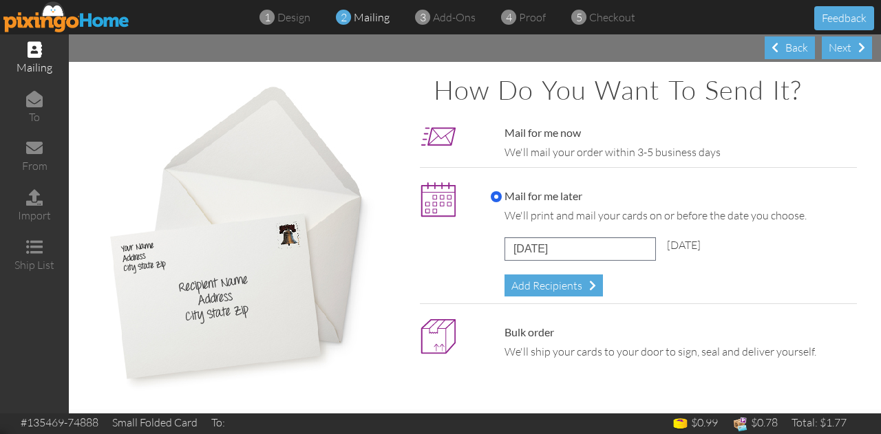
click at [436, 201] on img at bounding box center [438, 200] width 36 height 36
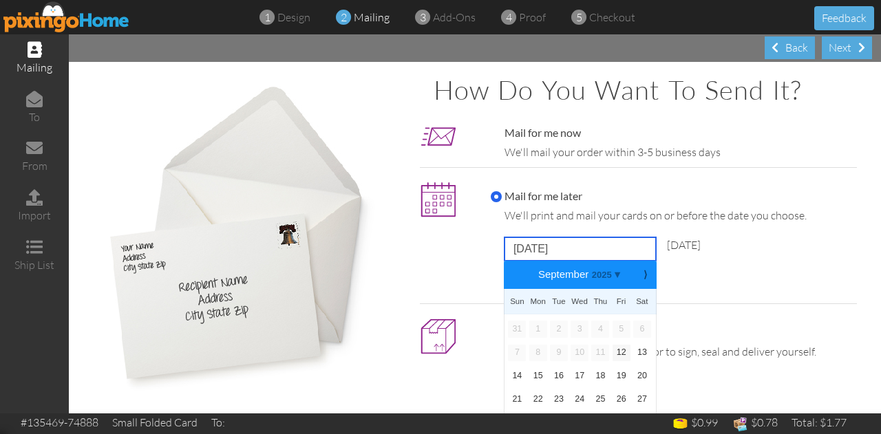
click at [609, 248] on input "[DATE]" at bounding box center [579, 248] width 151 height 23
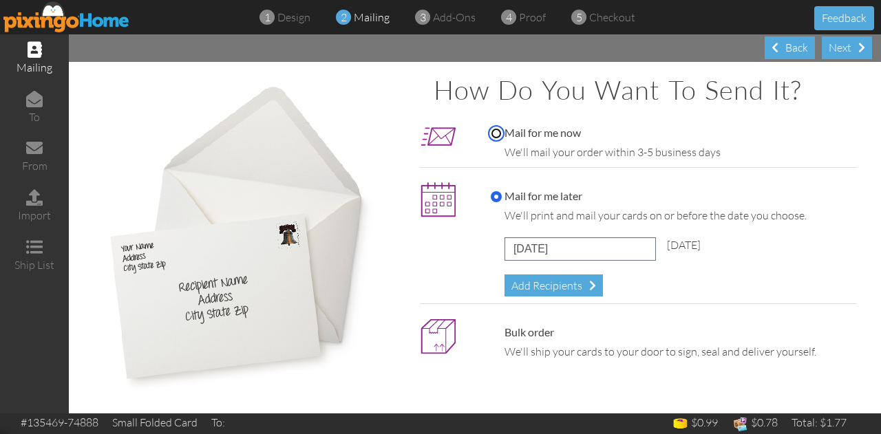
click at [491, 134] on input "Mail for me now" at bounding box center [496, 133] width 11 height 11
radio input "true"
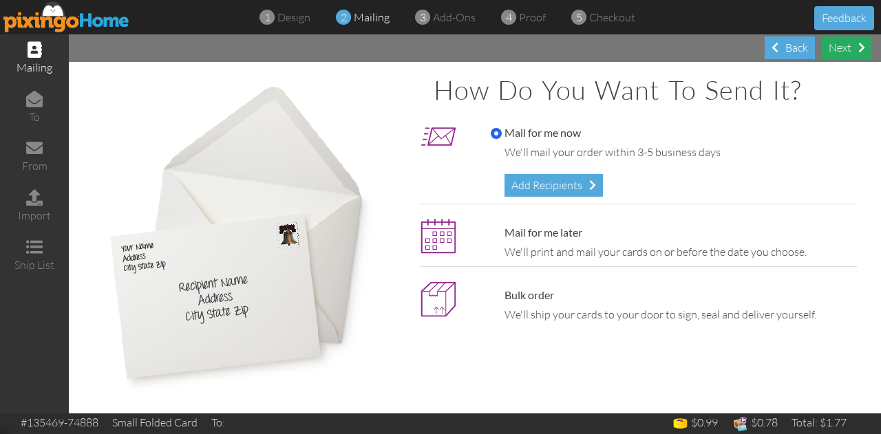
click at [823, 46] on div "Next" at bounding box center [847, 47] width 50 height 23
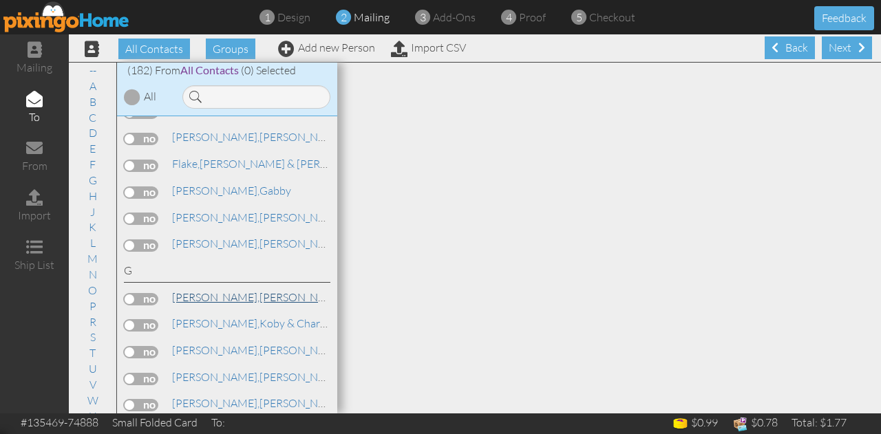
scroll to position [1909, 0]
click at [189, 239] on span "[PERSON_NAME]," at bounding box center [215, 246] width 87 height 14
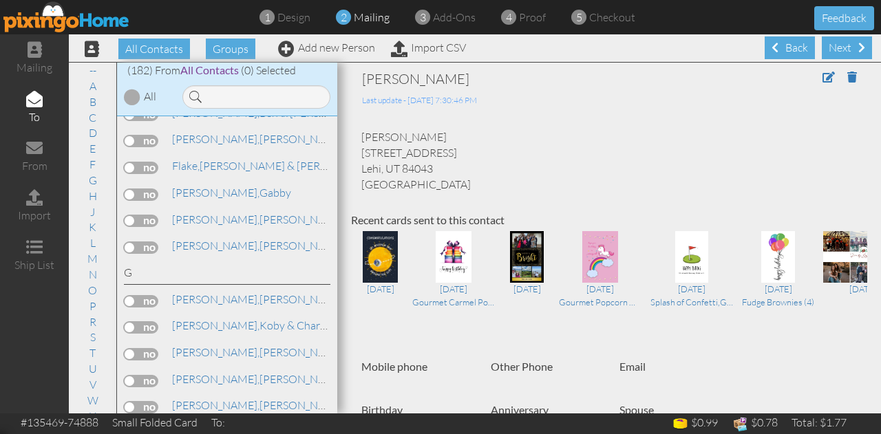
click at [127, 242] on label at bounding box center [141, 248] width 34 height 12
click at [0, 0] on input "checkbox" at bounding box center [0, 0] width 0 height 0
click at [452, 149] on div "[PERSON_NAME] [STREET_ADDRESS] Lehi, UT 84043 [GEOGRAPHIC_DATA]" at bounding box center [609, 160] width 516 height 63
click at [822, 81] on span at bounding box center [828, 77] width 12 height 11
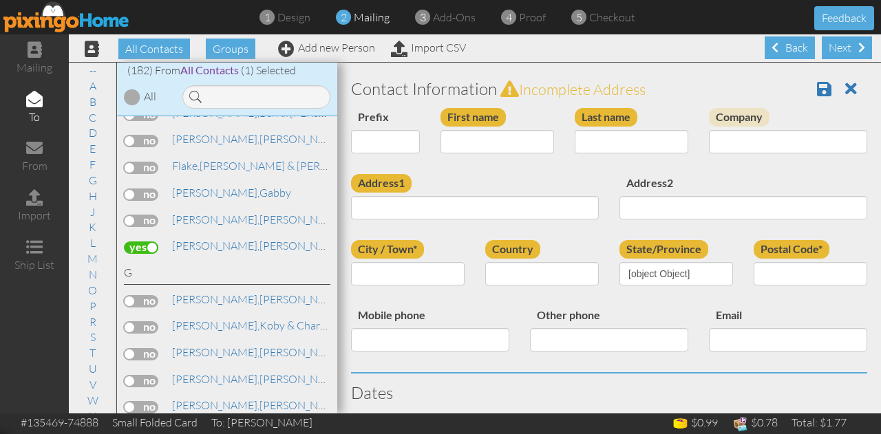
type input "[PERSON_NAME]"
type input "[STREET_ADDRESS]"
type input "Lehi"
type input "84043"
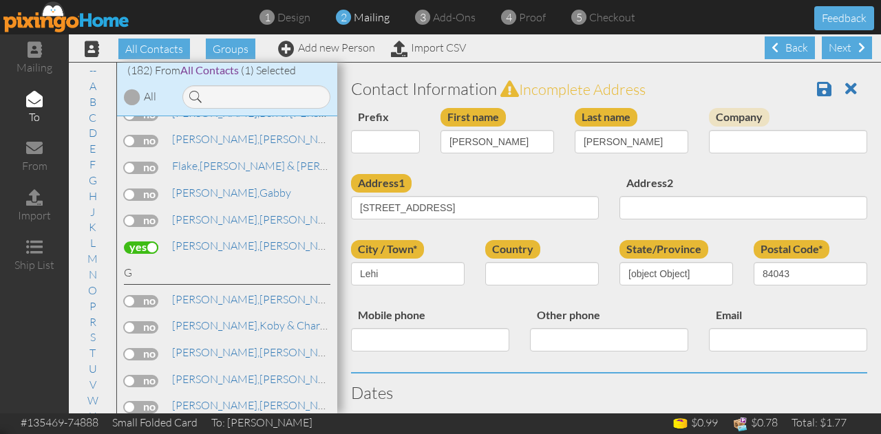
select select "object:3474"
select select "object:3719"
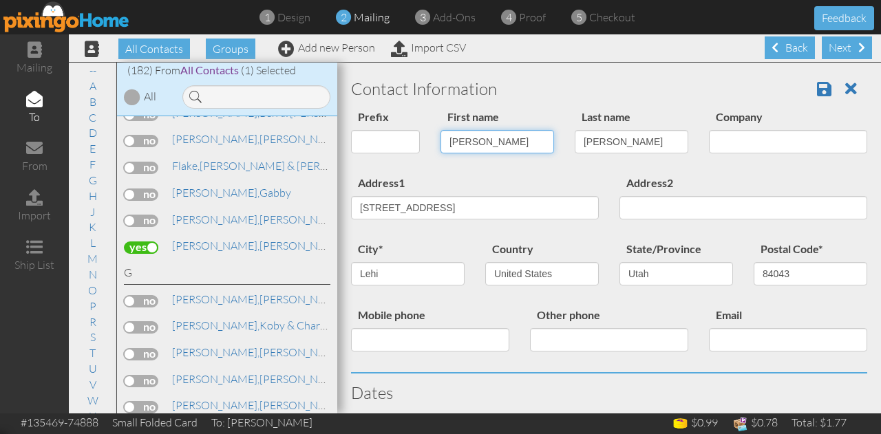
click at [483, 144] on input "[PERSON_NAME]" at bounding box center [497, 141] width 114 height 23
type input "M"
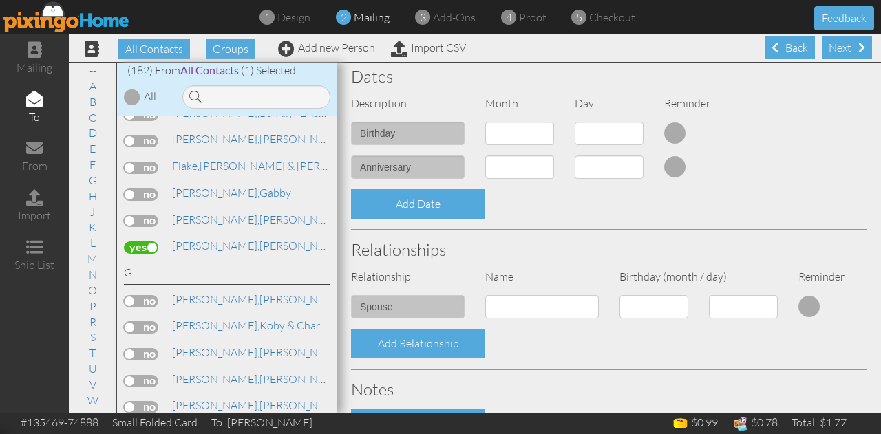
scroll to position [497, 0]
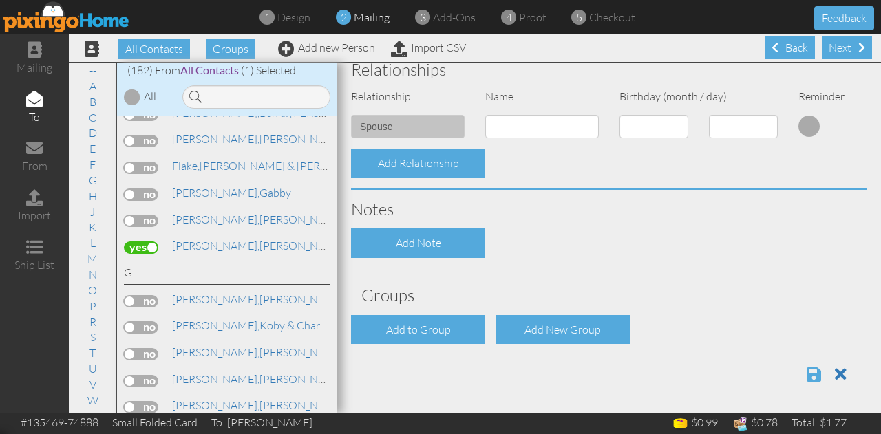
type input "[PERSON_NAME]"
click at [807, 378] on span at bounding box center [814, 374] width 14 height 17
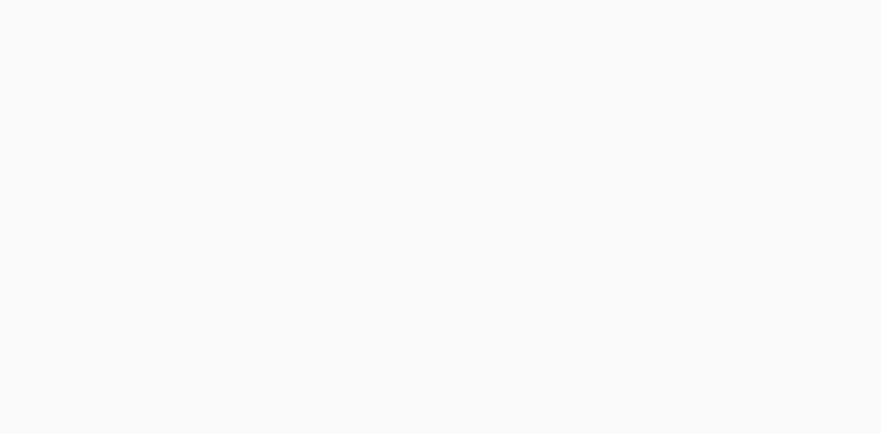
click at [837, 47] on body at bounding box center [440, 217] width 881 height 434
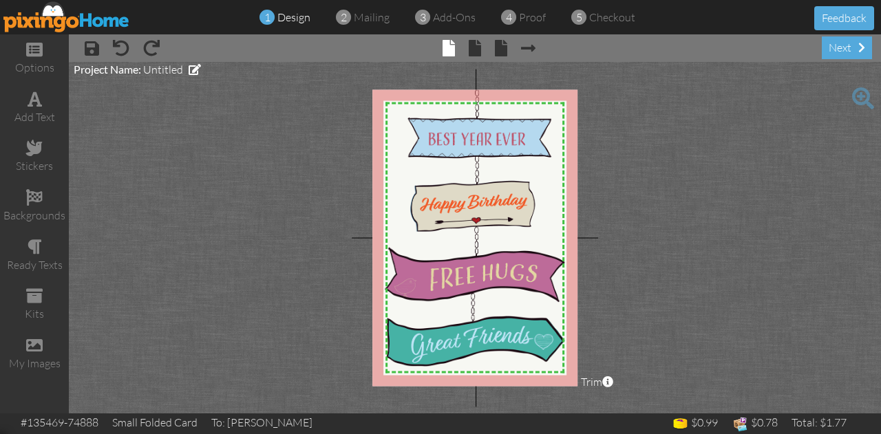
click at [837, 47] on div "next" at bounding box center [847, 47] width 50 height 23
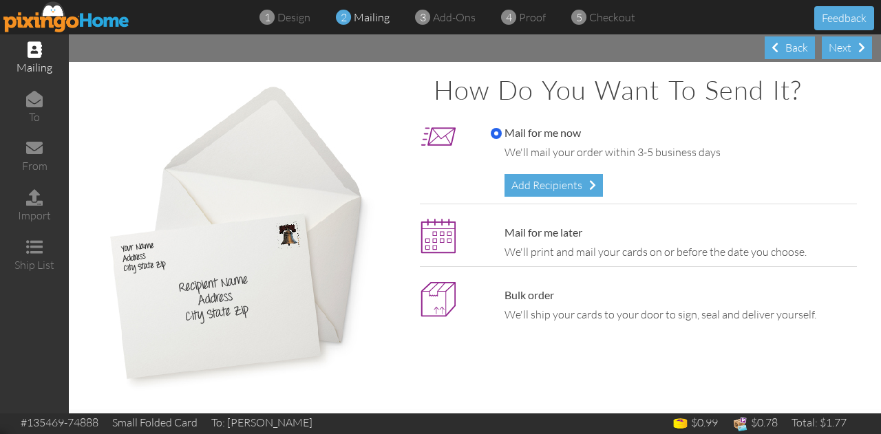
click at [837, 47] on div "Next" at bounding box center [847, 47] width 50 height 23
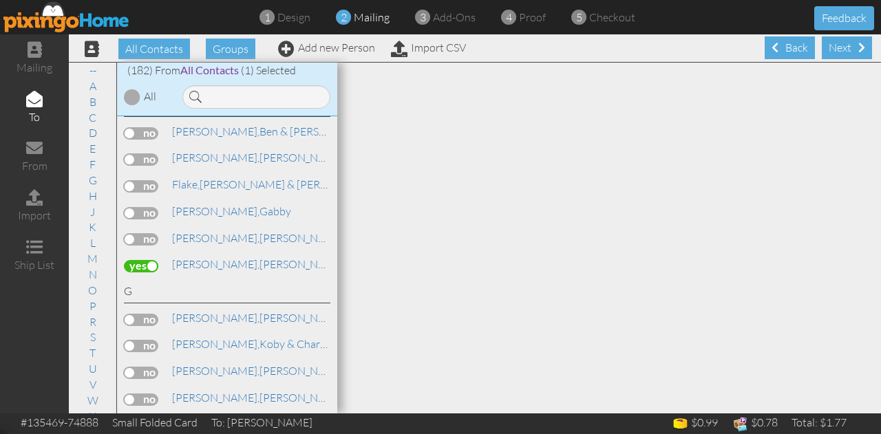
scroll to position [1891, 0]
click at [840, 48] on div "Next" at bounding box center [847, 47] width 50 height 23
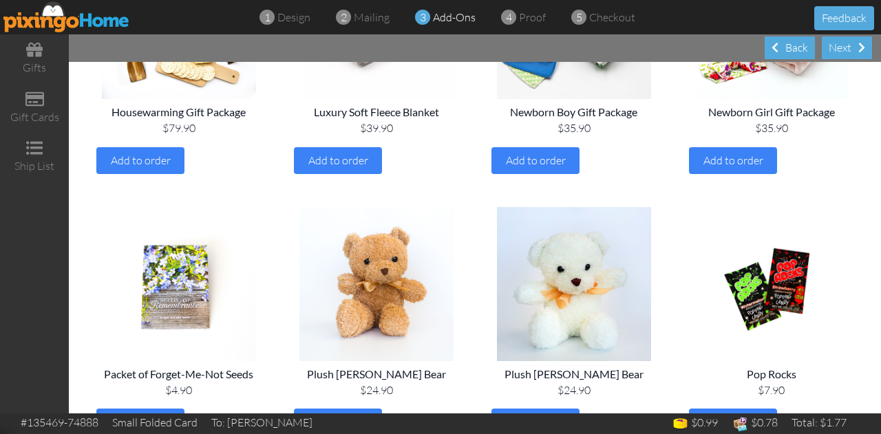
scroll to position [1300, 0]
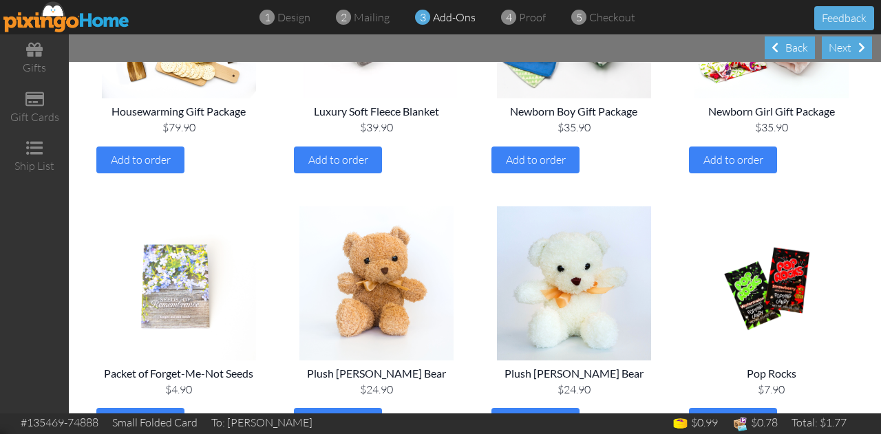
click at [164, 294] on img at bounding box center [179, 283] width 176 height 154
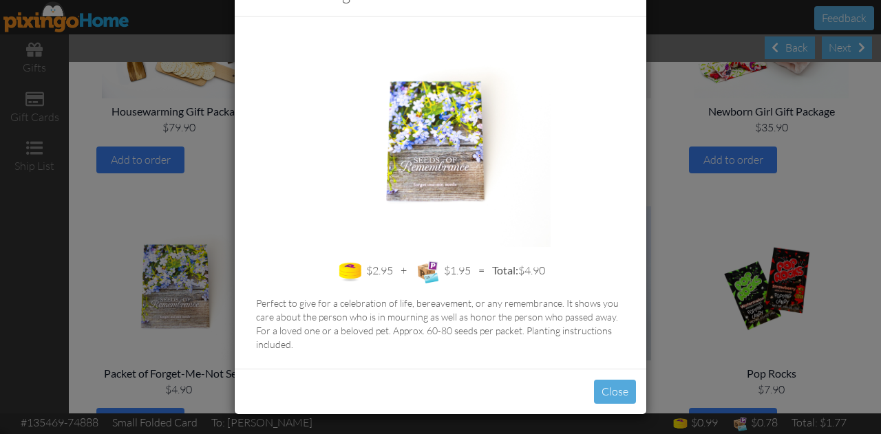
scroll to position [47, 0]
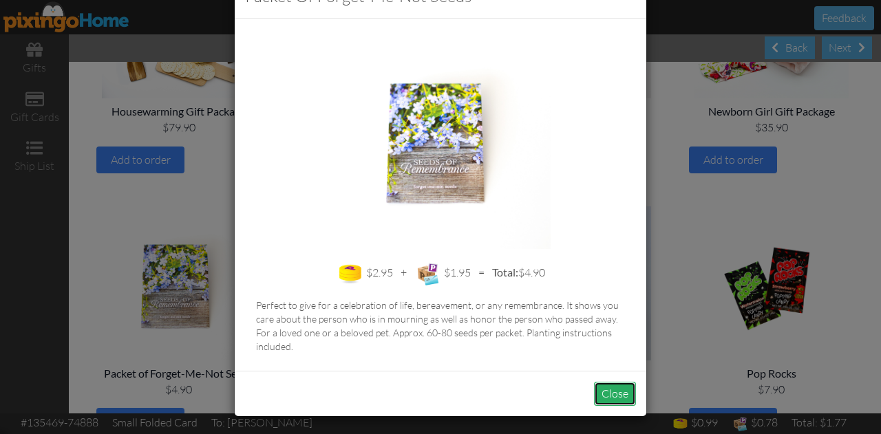
click at [608, 396] on button "Close" at bounding box center [615, 394] width 42 height 24
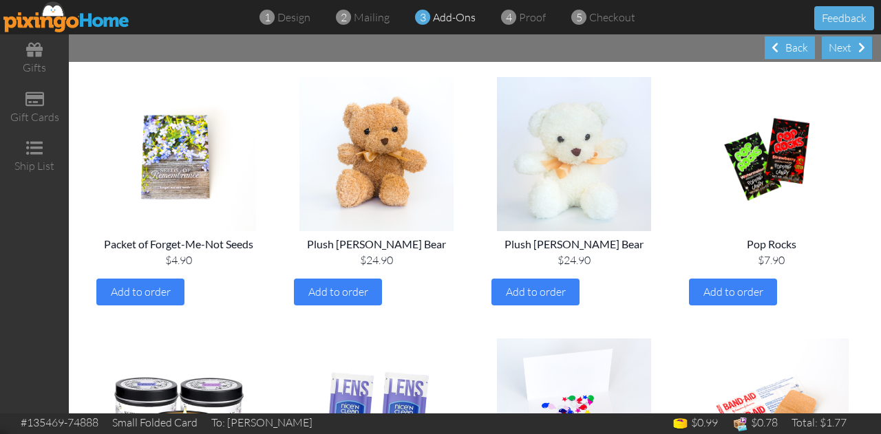
scroll to position [1431, 0]
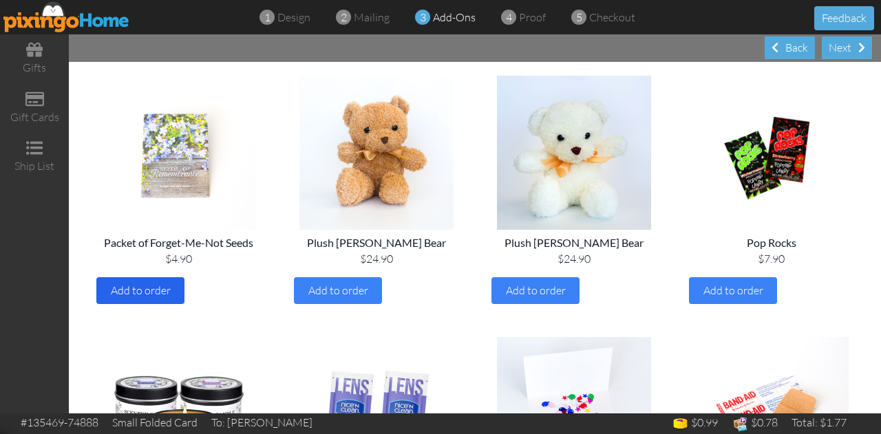
click at [168, 283] on div "Add to order" at bounding box center [140, 290] width 88 height 27
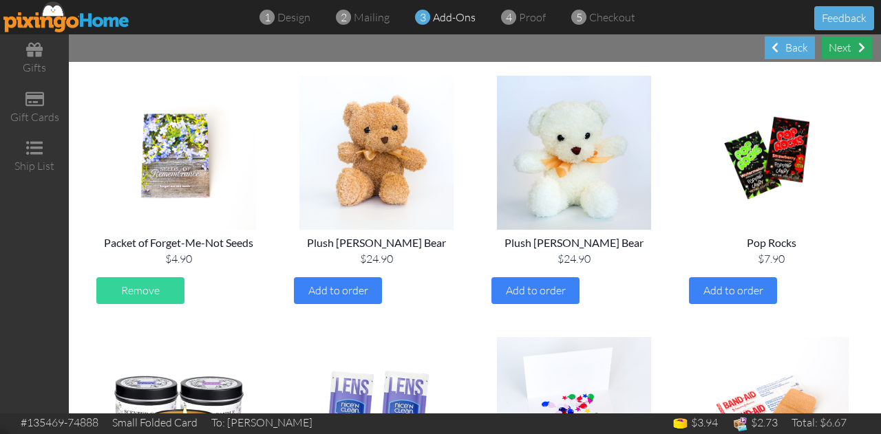
click at [831, 47] on div "Next" at bounding box center [847, 47] width 50 height 23
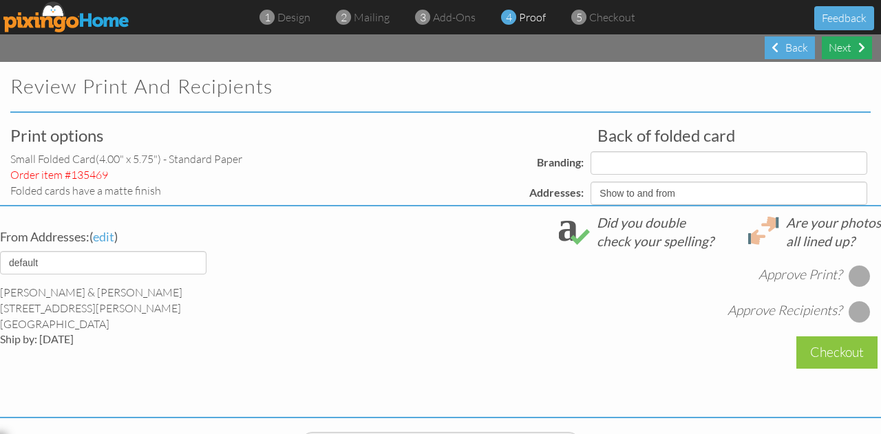
select select "object:894"
select select "object:896"
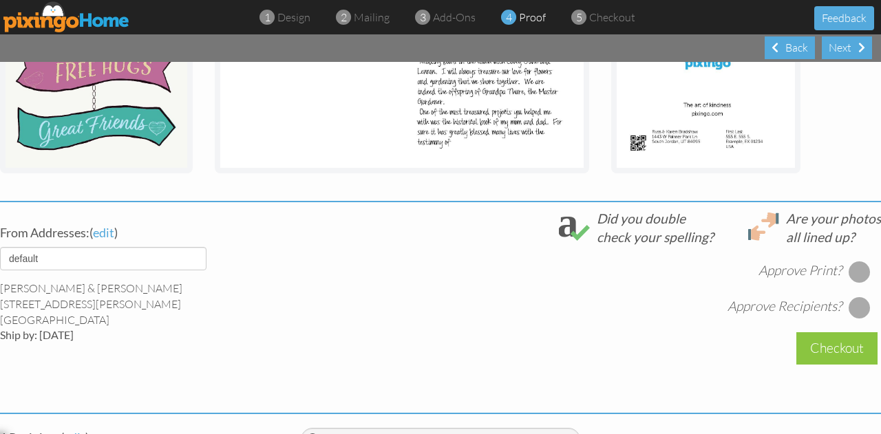
scroll to position [364, 0]
click at [849, 272] on div at bounding box center [860, 273] width 22 height 22
click at [852, 272] on div at bounding box center [859, 272] width 15 height 15
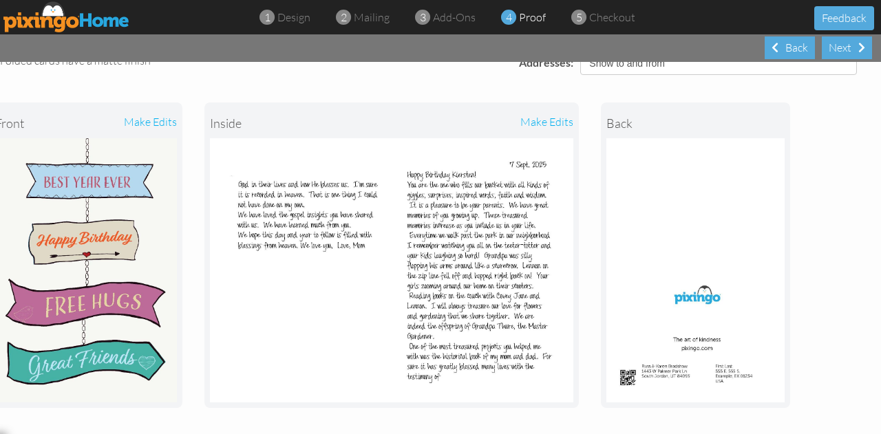
scroll to position [0, 10]
